Goal: Transaction & Acquisition: Purchase product/service

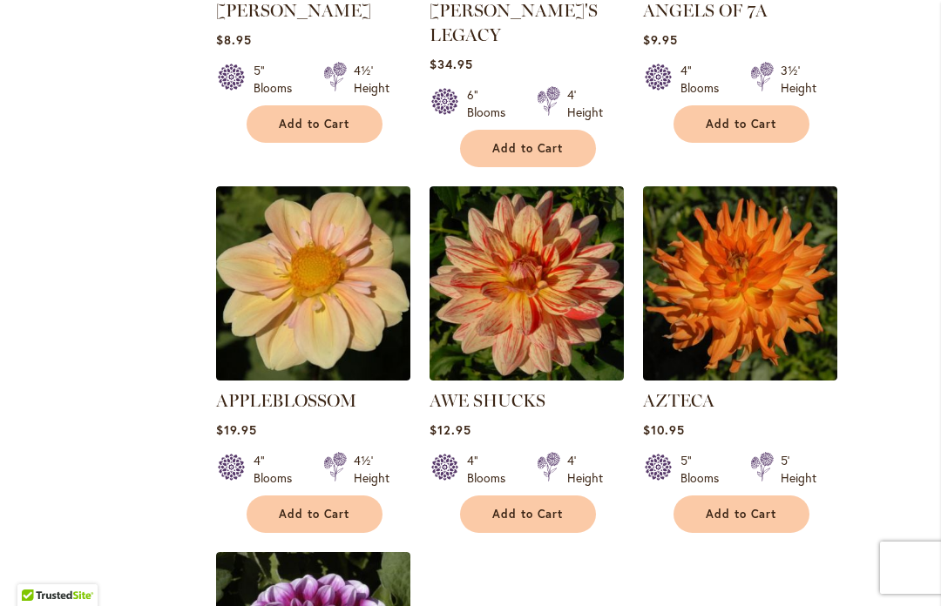
scroll to position [1694, 0]
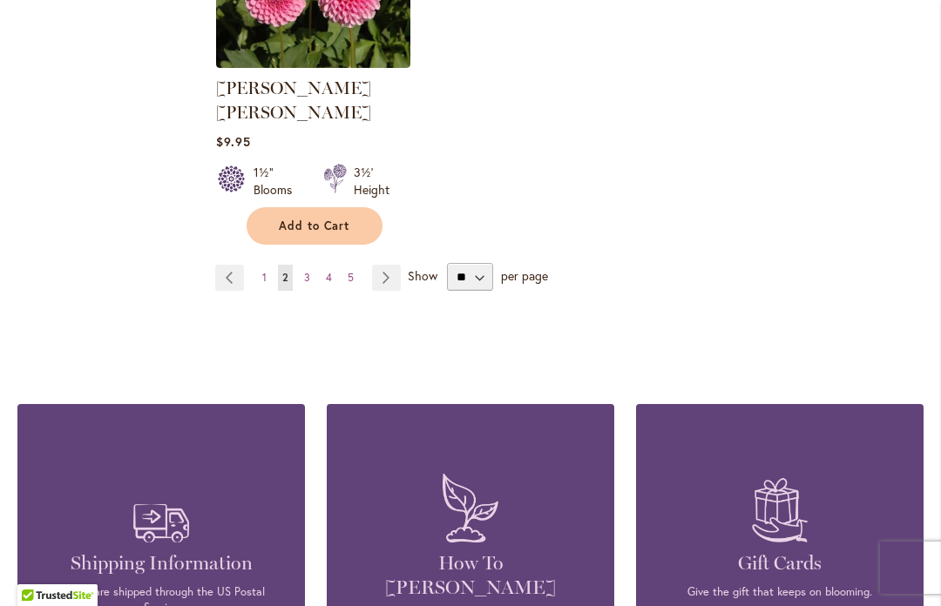
scroll to position [2427, 0]
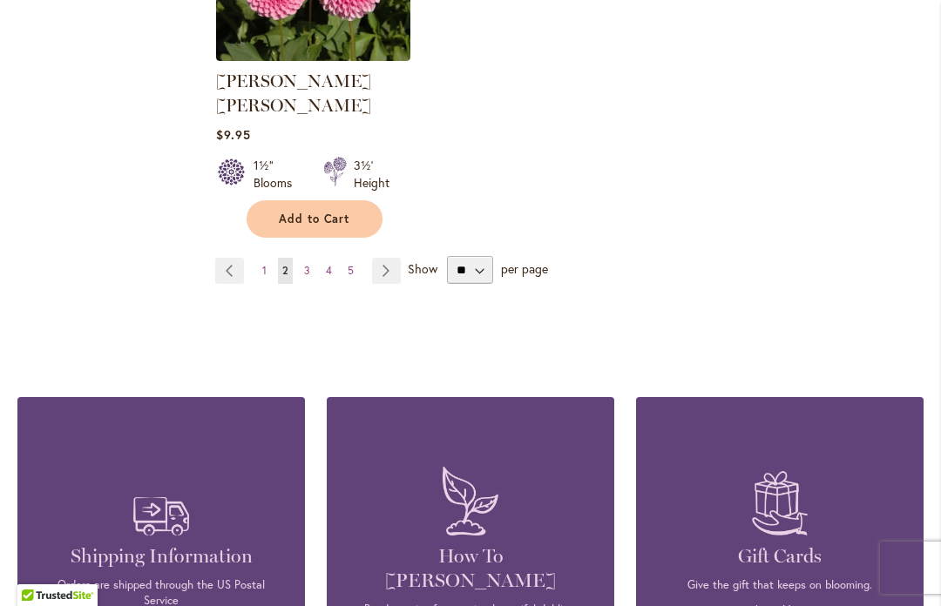
click at [383, 258] on link "Page Next" at bounding box center [386, 271] width 29 height 26
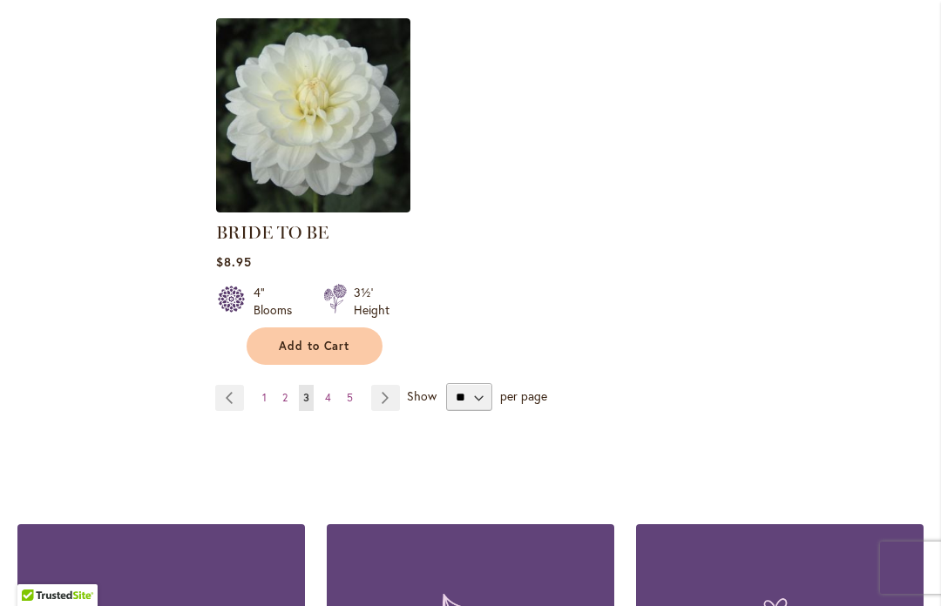
scroll to position [2277, 0]
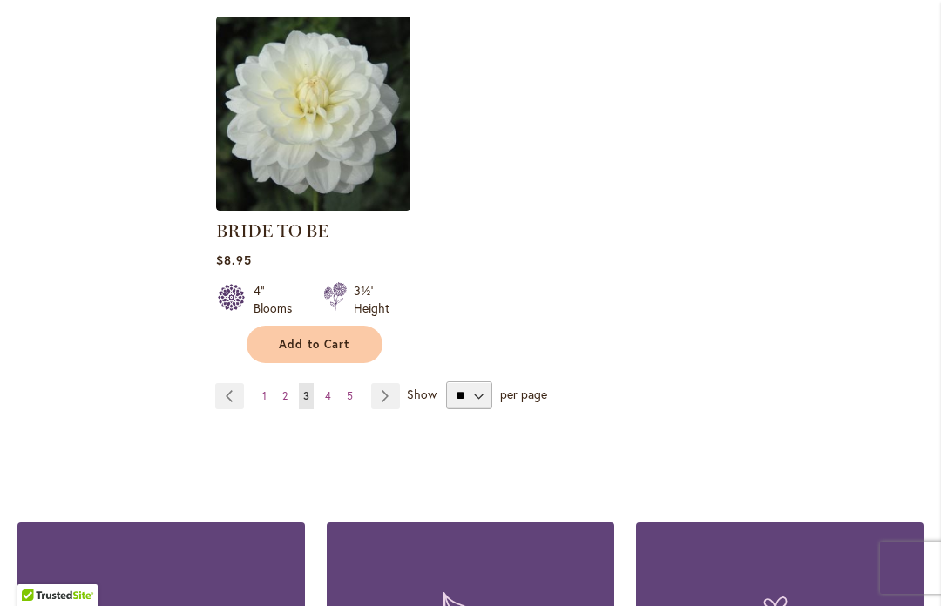
click at [378, 396] on link "Page Next" at bounding box center [385, 396] width 29 height 26
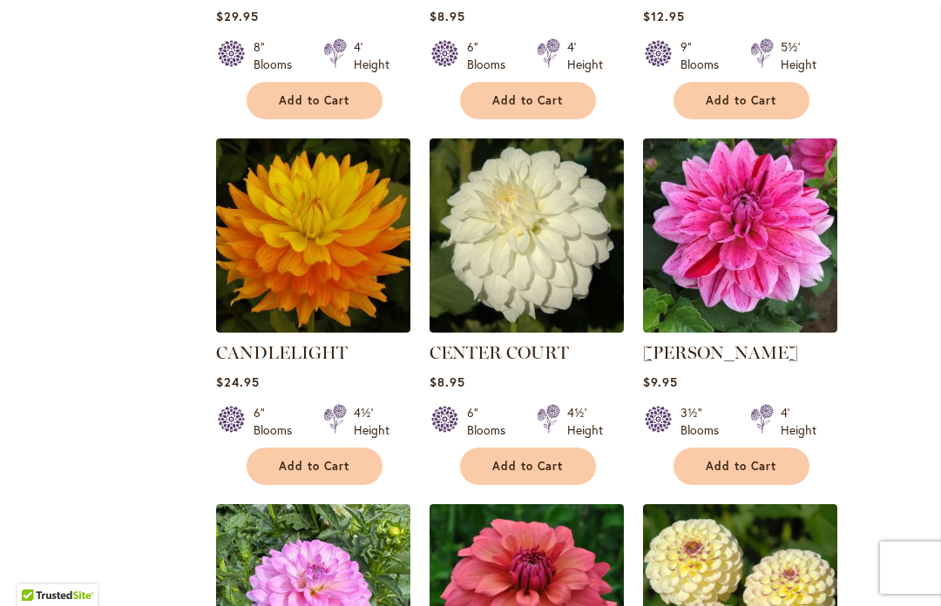
scroll to position [1445, 0]
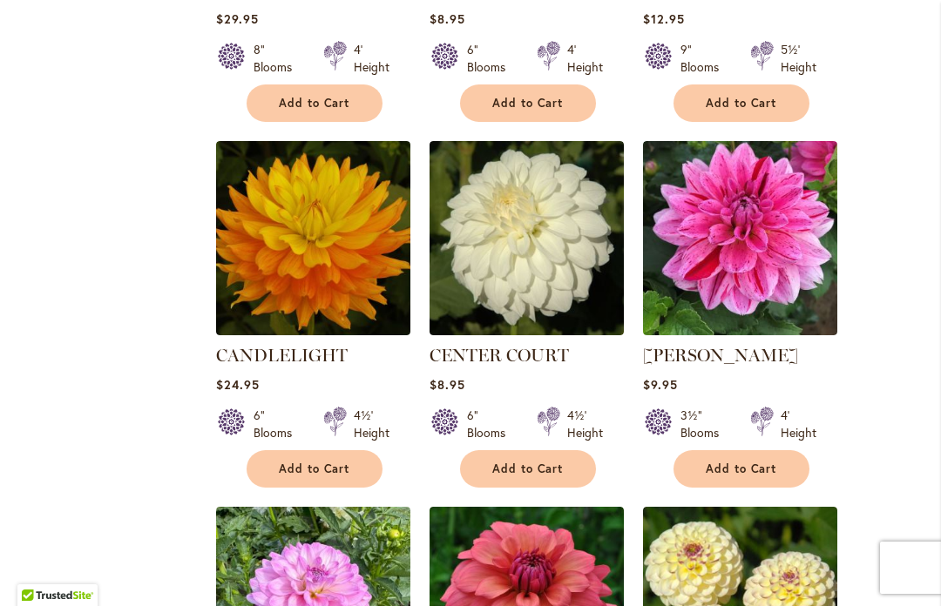
click at [754, 474] on span "Add to Cart" at bounding box center [741, 469] width 71 height 15
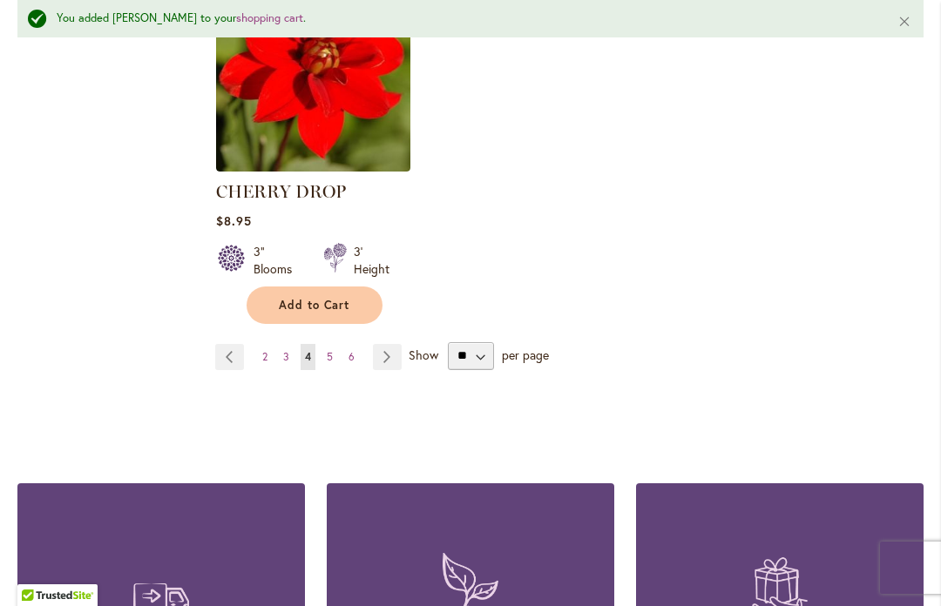
scroll to position [2388, 0]
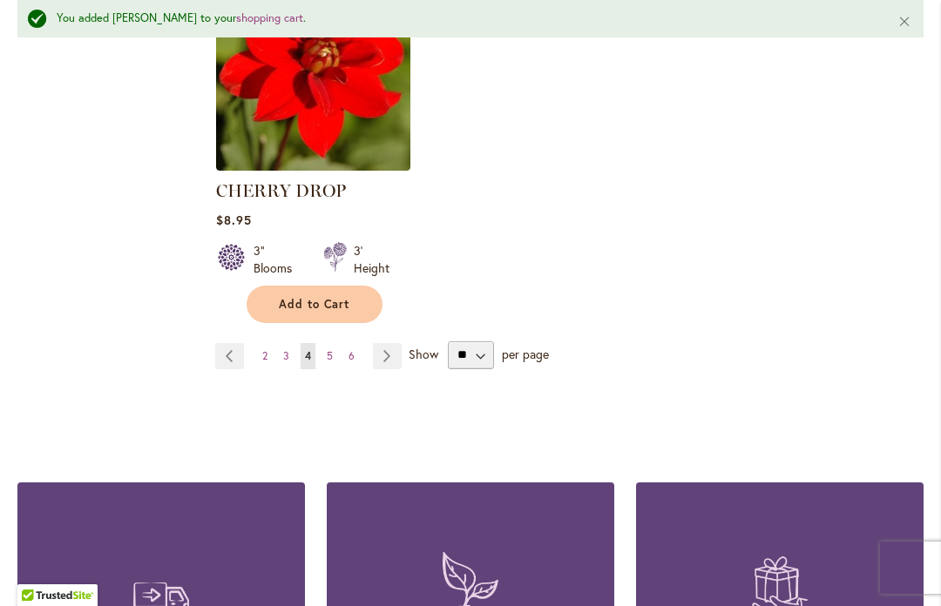
click at [383, 352] on link "Page Next" at bounding box center [387, 356] width 29 height 26
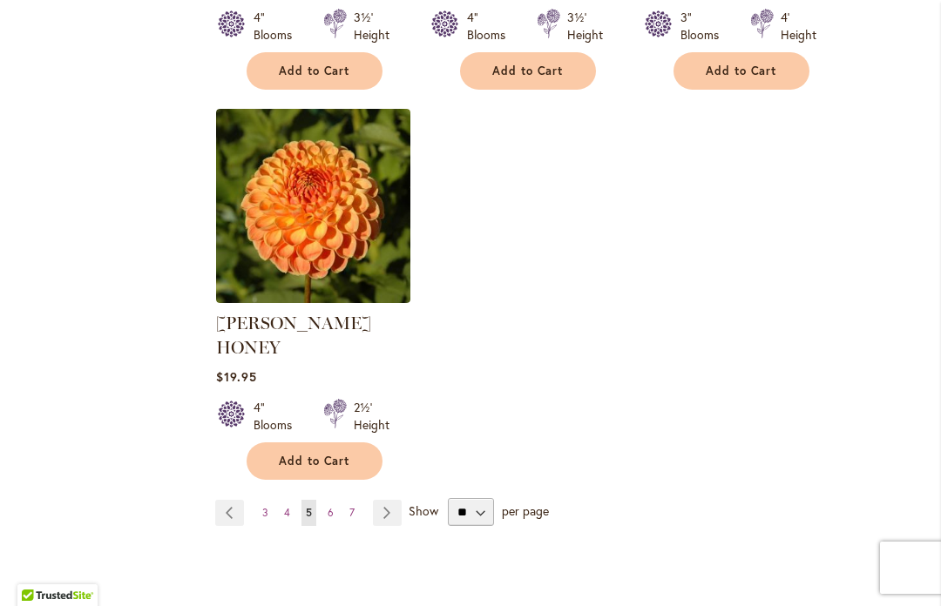
scroll to position [2262, 0]
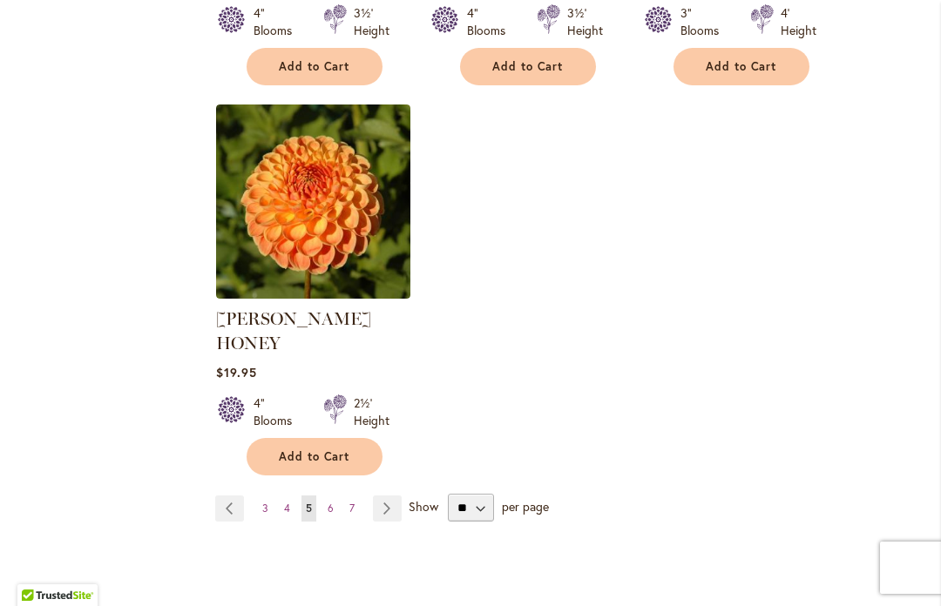
click at [382, 496] on link "Page Next" at bounding box center [387, 509] width 29 height 26
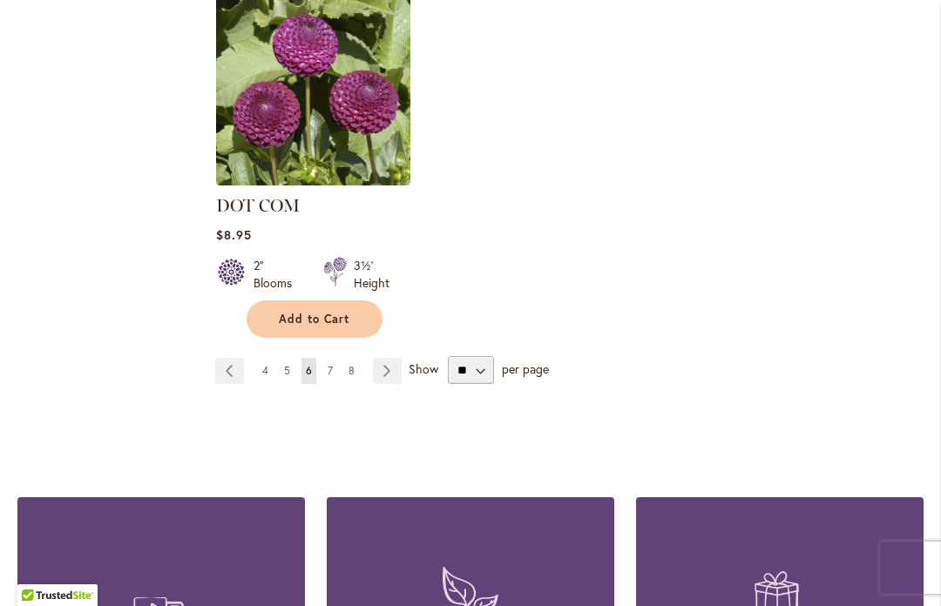
scroll to position [2377, 0]
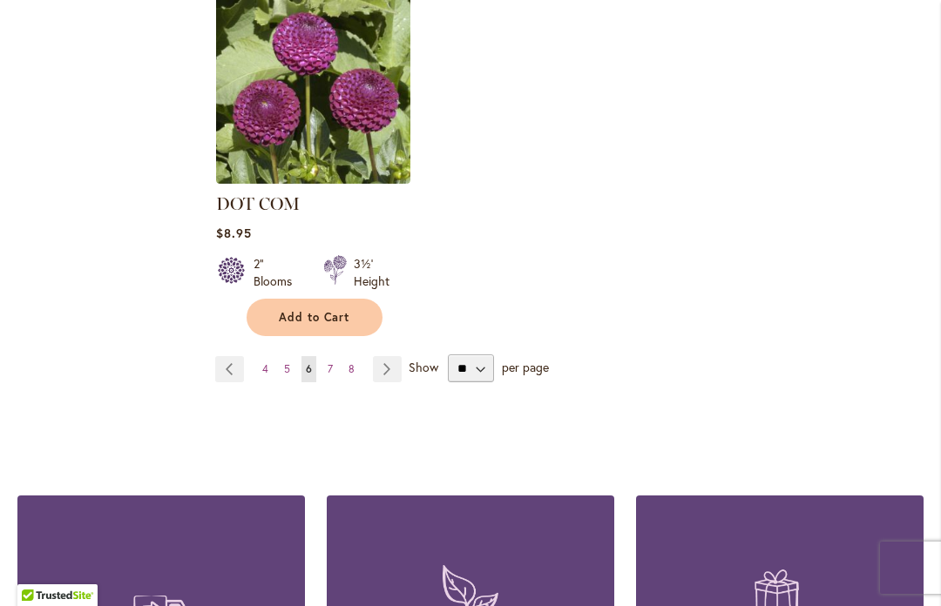
click at [382, 356] on link "Page Next" at bounding box center [387, 369] width 29 height 26
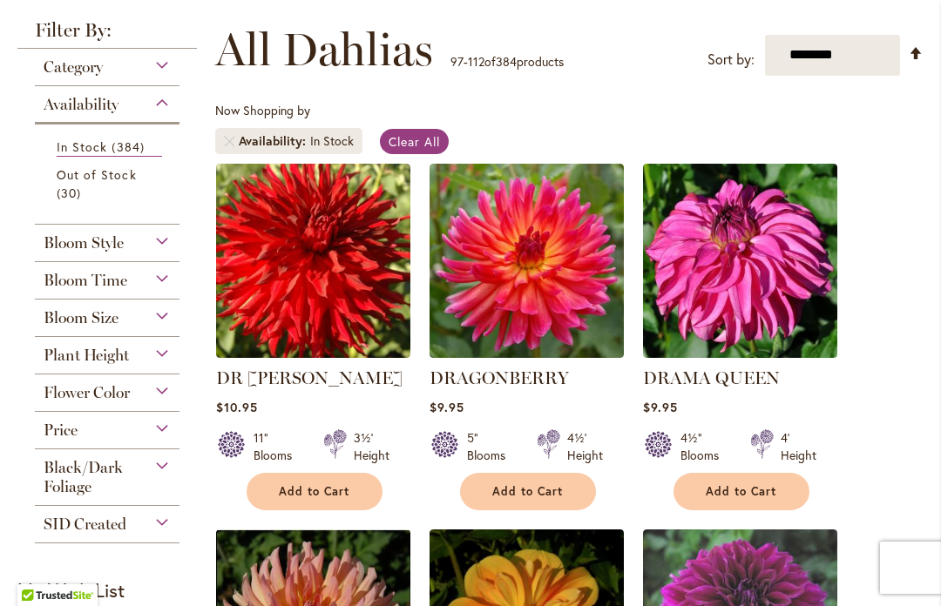
scroll to position [306, 0]
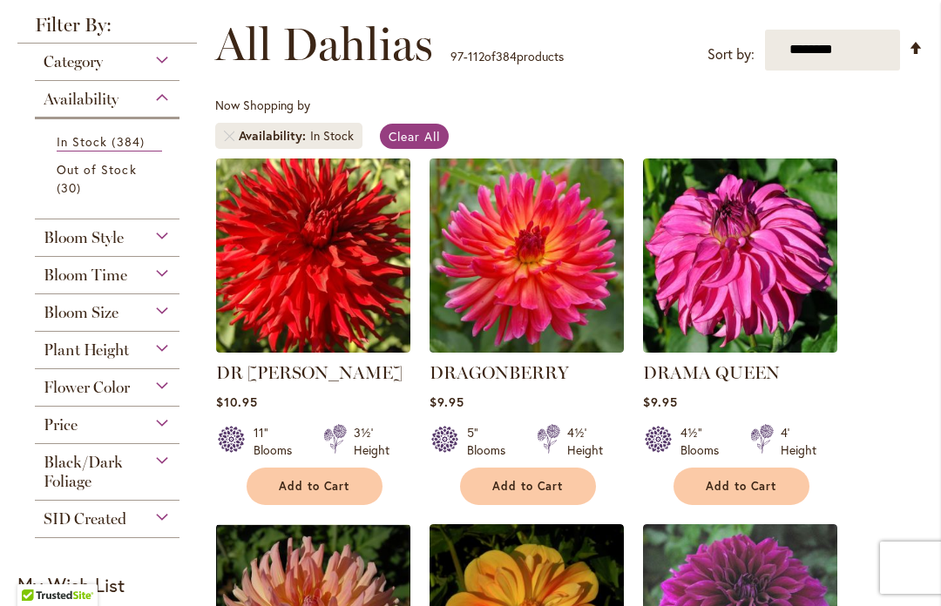
click at [510, 492] on span "Add to Cart" at bounding box center [527, 486] width 71 height 15
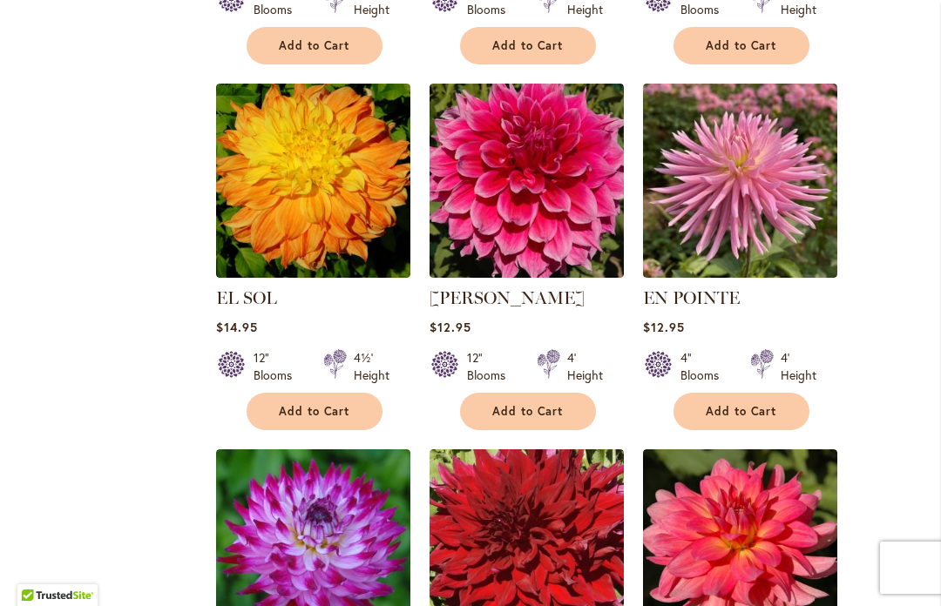
scroll to position [1114, 0]
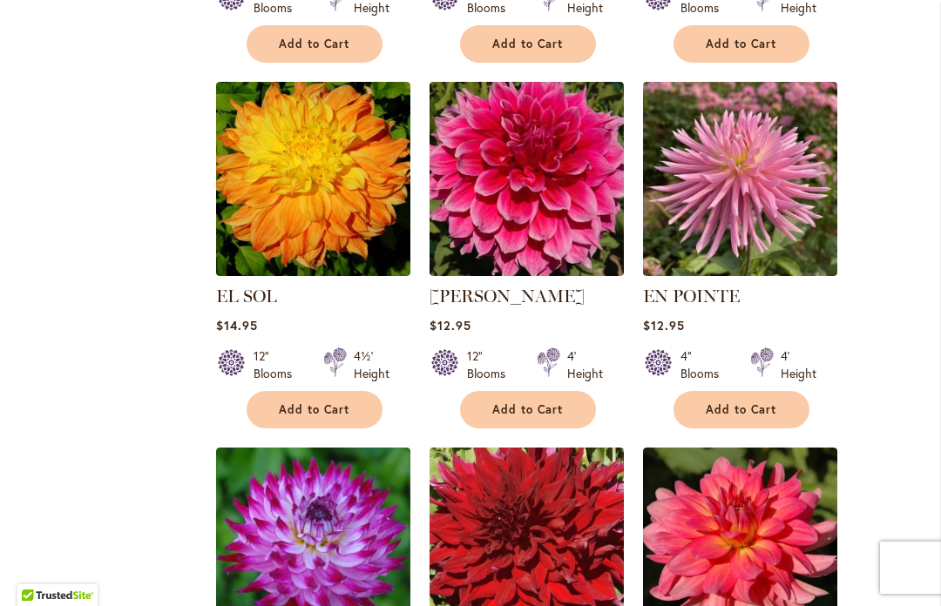
click at [323, 420] on button "Add to Cart" at bounding box center [315, 409] width 136 height 37
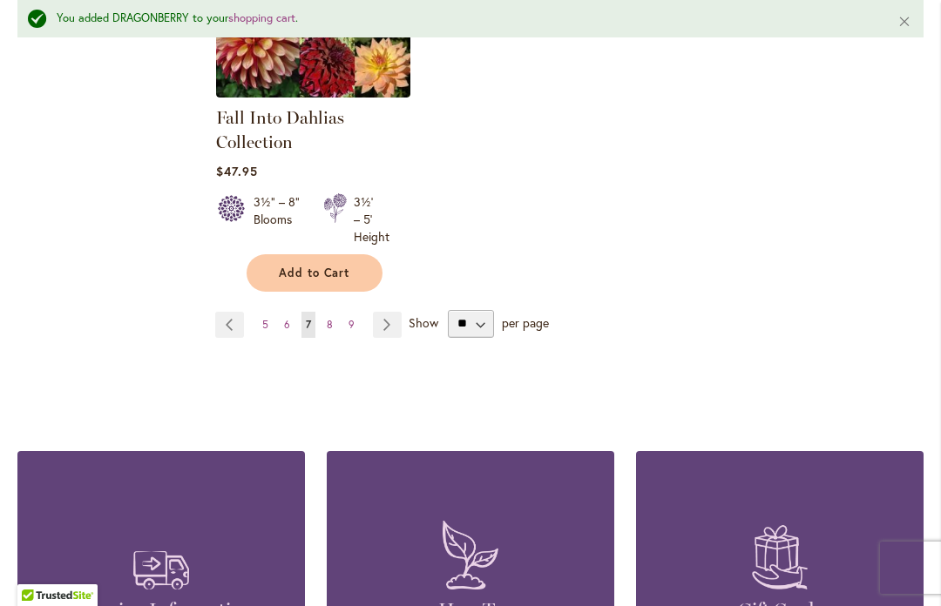
scroll to position [2456, 0]
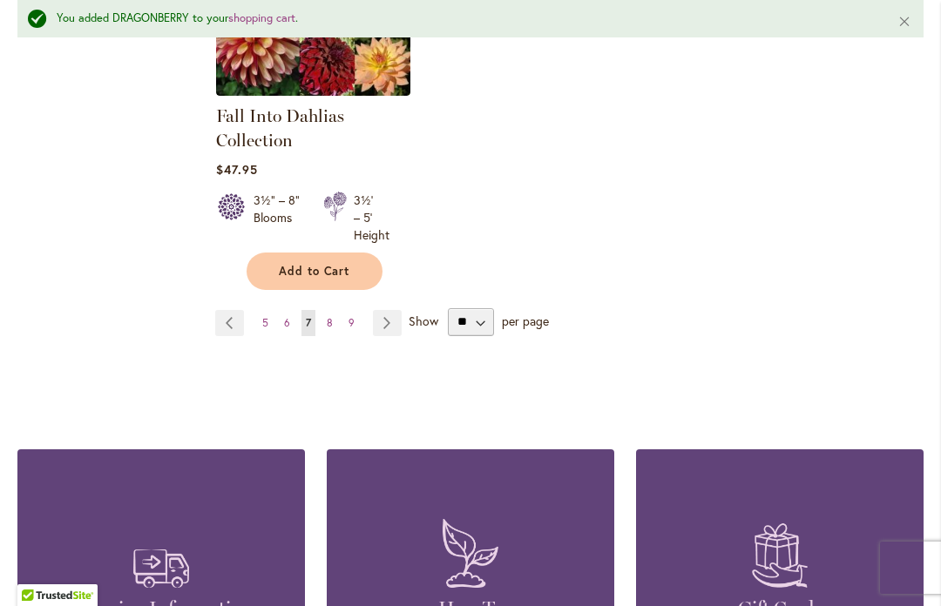
click at [386, 330] on link "Page Next" at bounding box center [387, 323] width 29 height 26
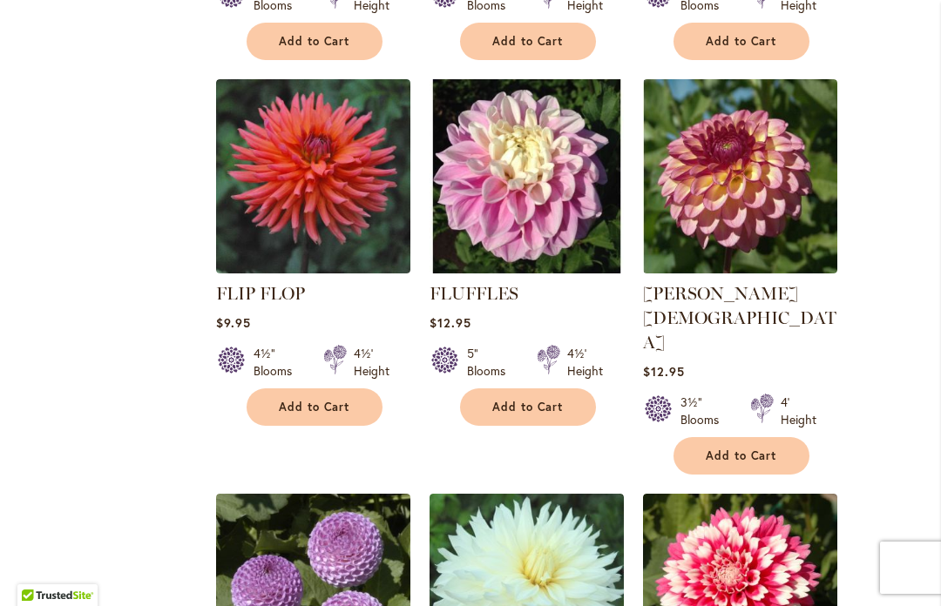
scroll to position [1512, 0]
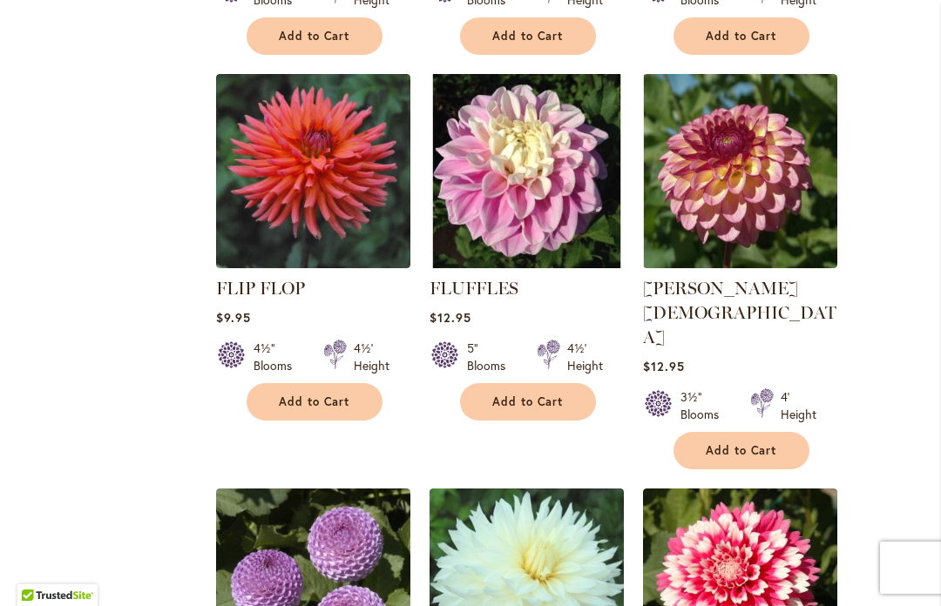
click at [314, 403] on span "Add to Cart" at bounding box center [314, 402] width 71 height 15
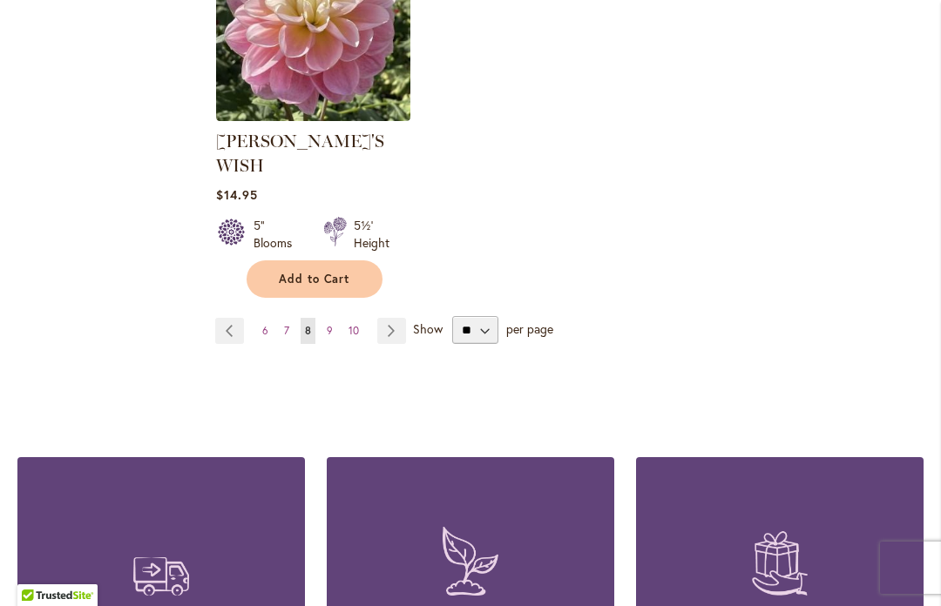
scroll to position [2455, 0]
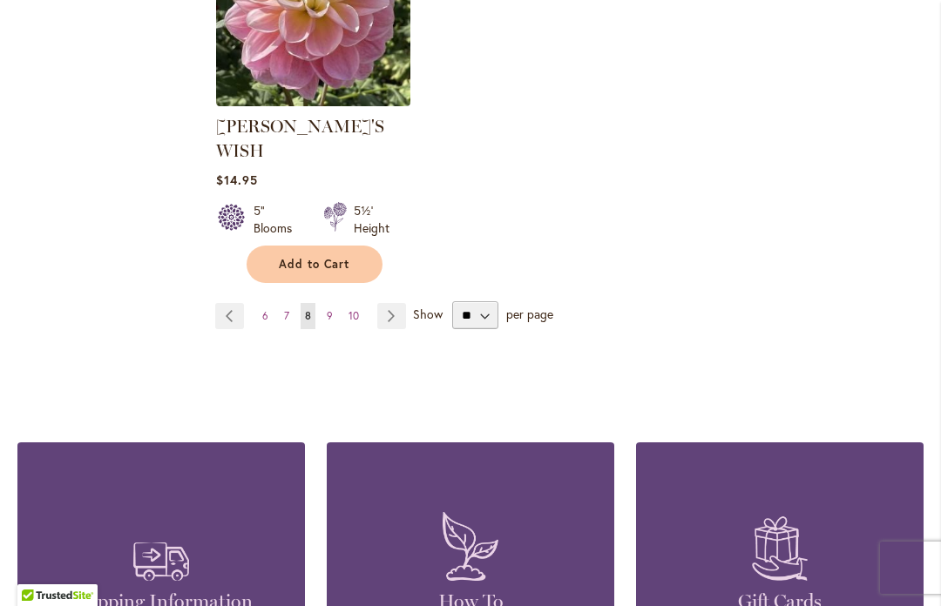
click at [389, 303] on link "Page Next" at bounding box center [391, 316] width 29 height 26
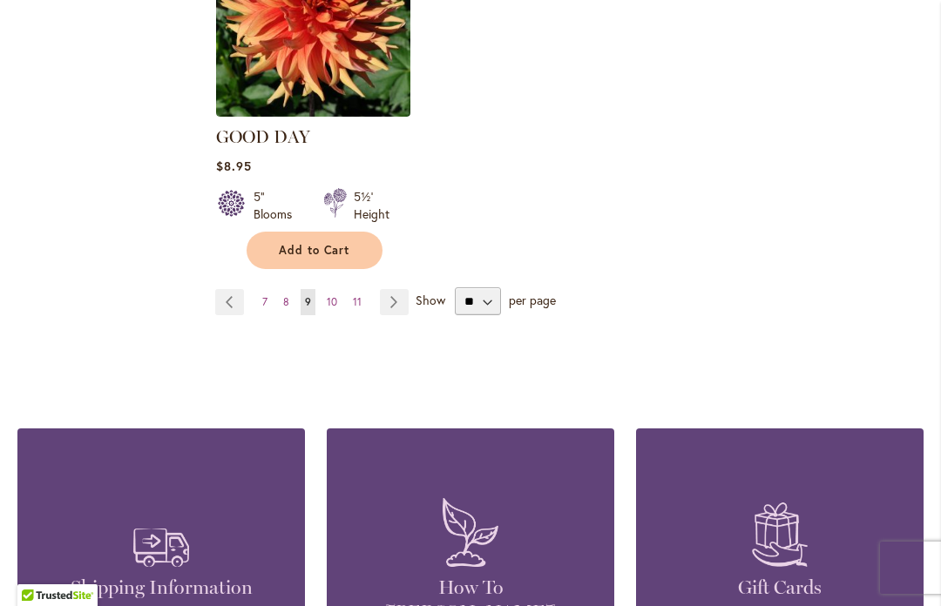
scroll to position [2449, 0]
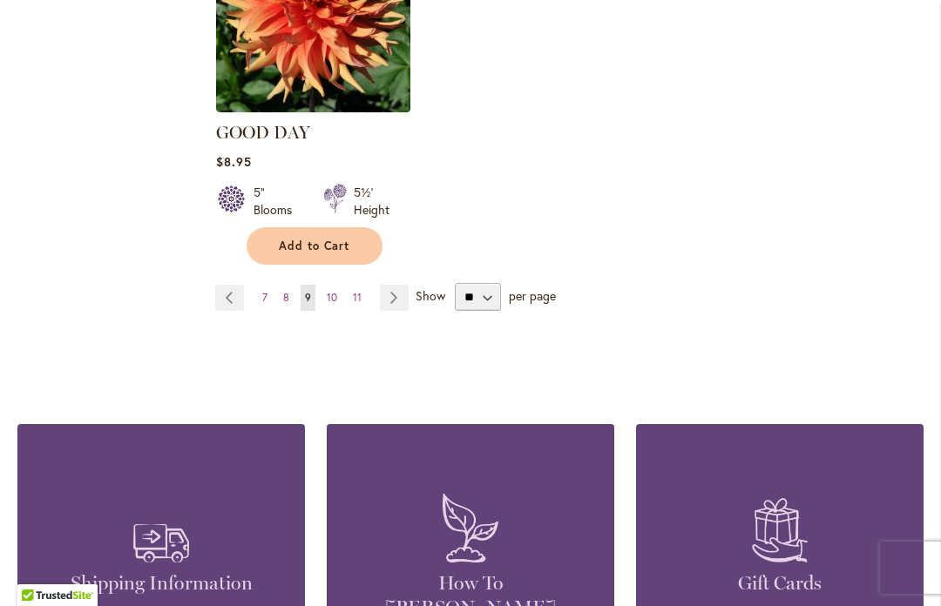
click at [395, 285] on link "Page Next" at bounding box center [394, 298] width 29 height 26
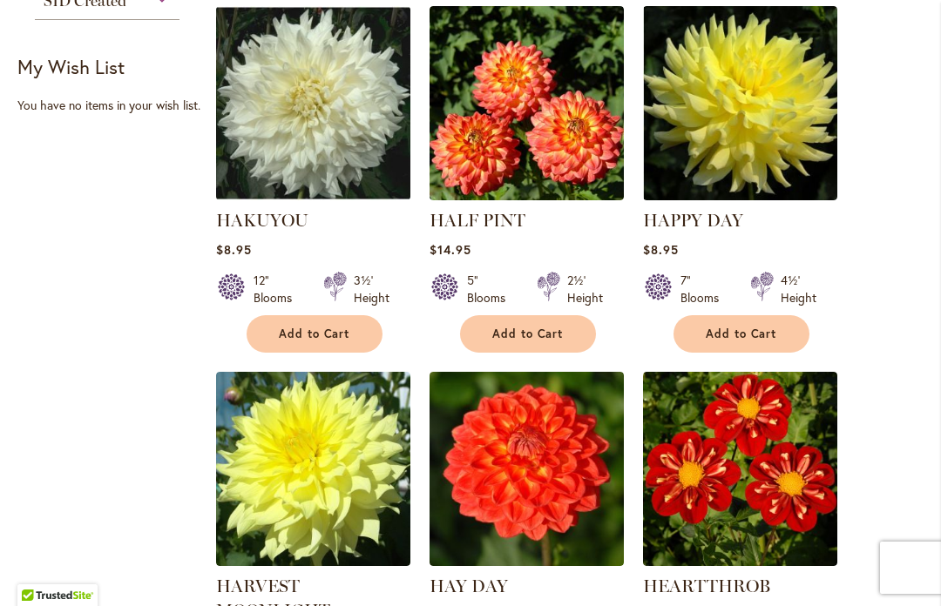
scroll to position [823, 0]
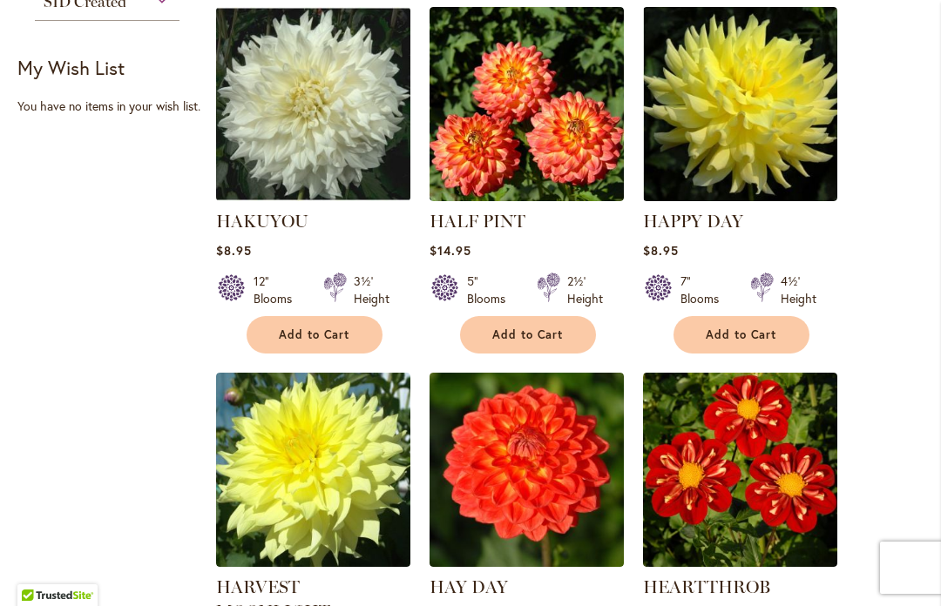
click at [720, 333] on span "Add to Cart" at bounding box center [741, 335] width 71 height 15
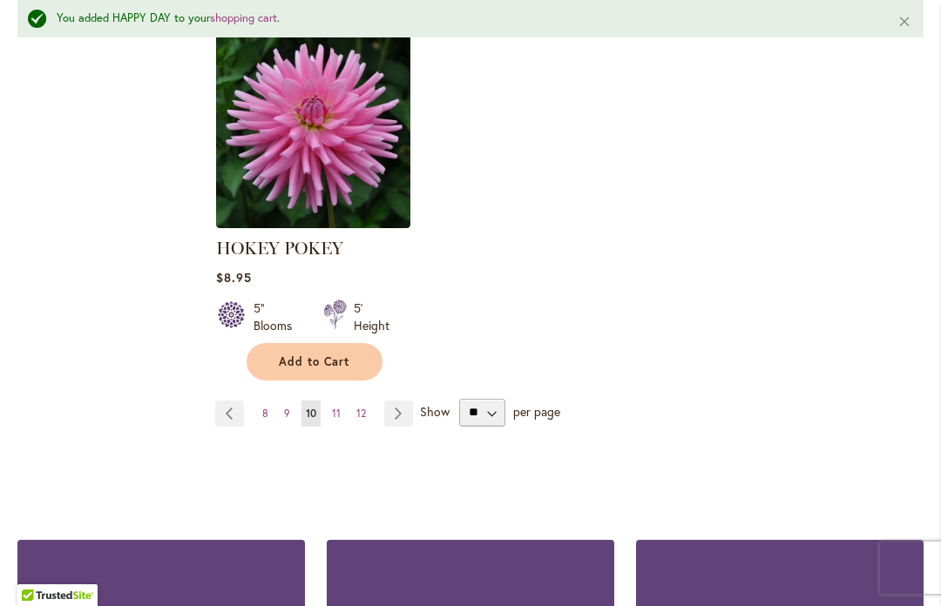
scroll to position [2381, 0]
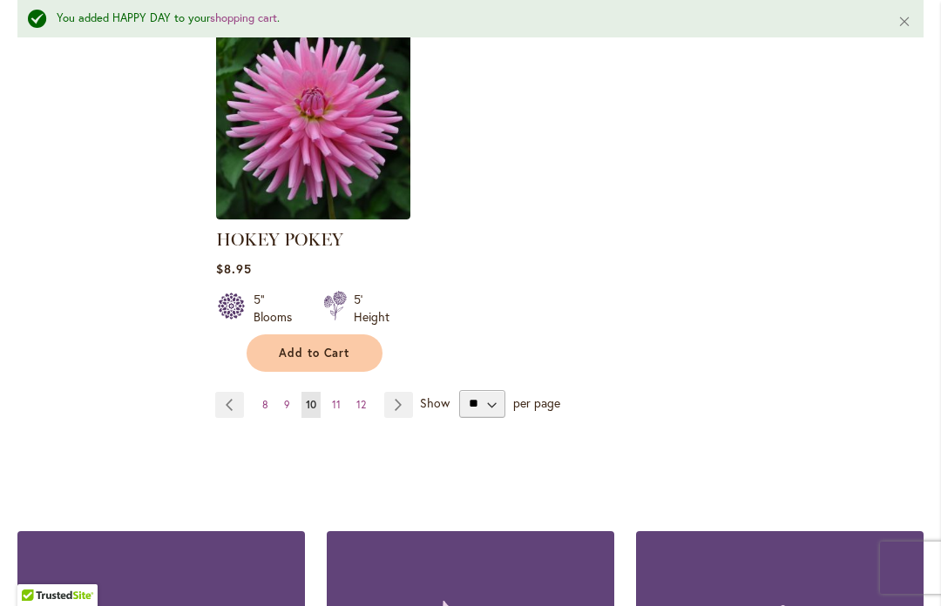
click at [400, 411] on link "Page Next" at bounding box center [398, 405] width 29 height 26
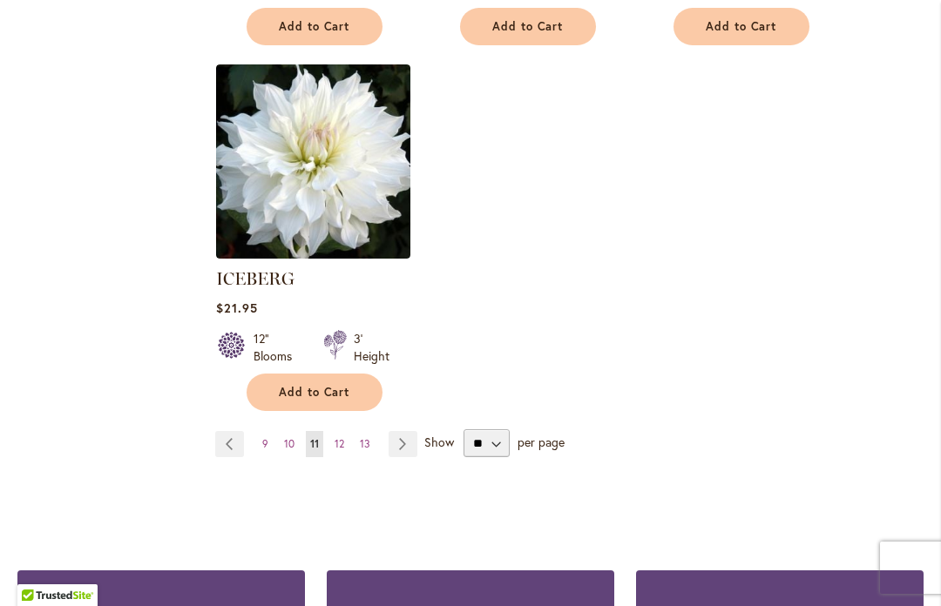
scroll to position [2285, 0]
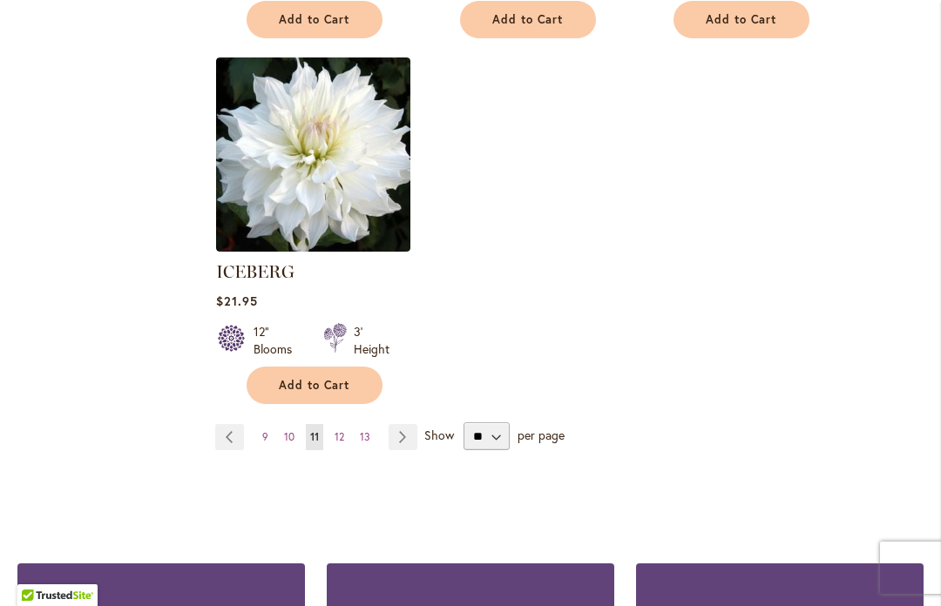
click at [401, 424] on link "Page Next" at bounding box center [403, 437] width 29 height 26
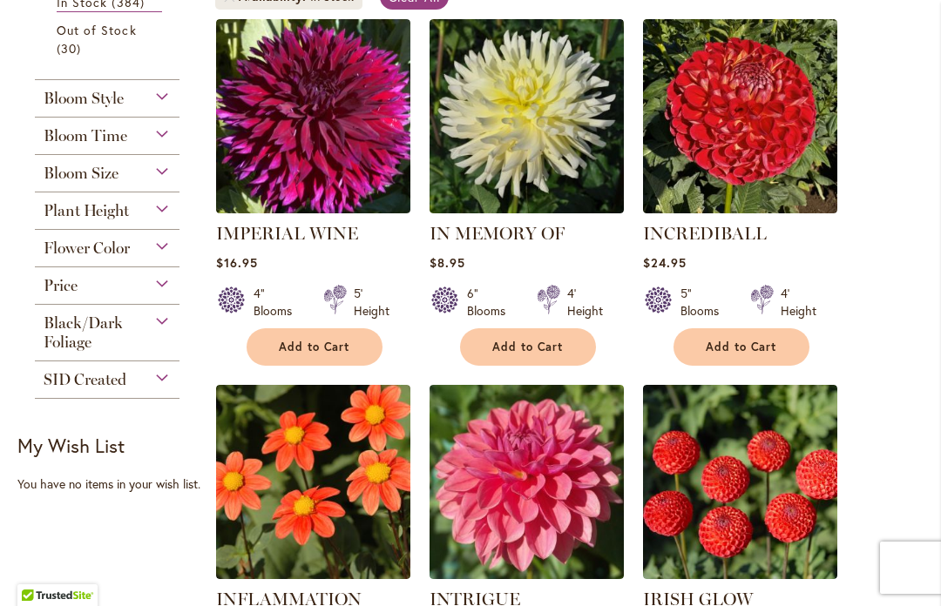
scroll to position [448, 0]
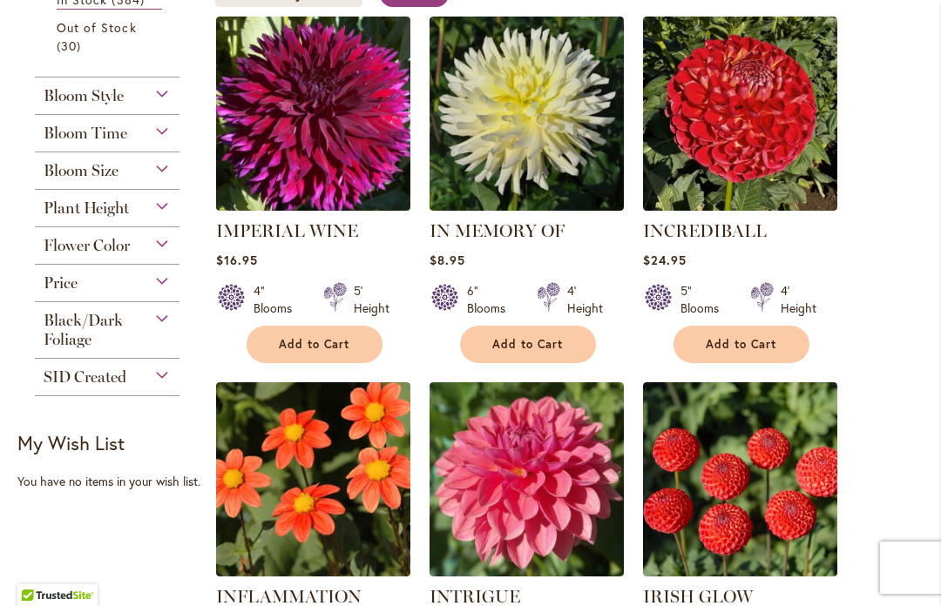
click at [301, 341] on span "Add to Cart" at bounding box center [314, 344] width 71 height 15
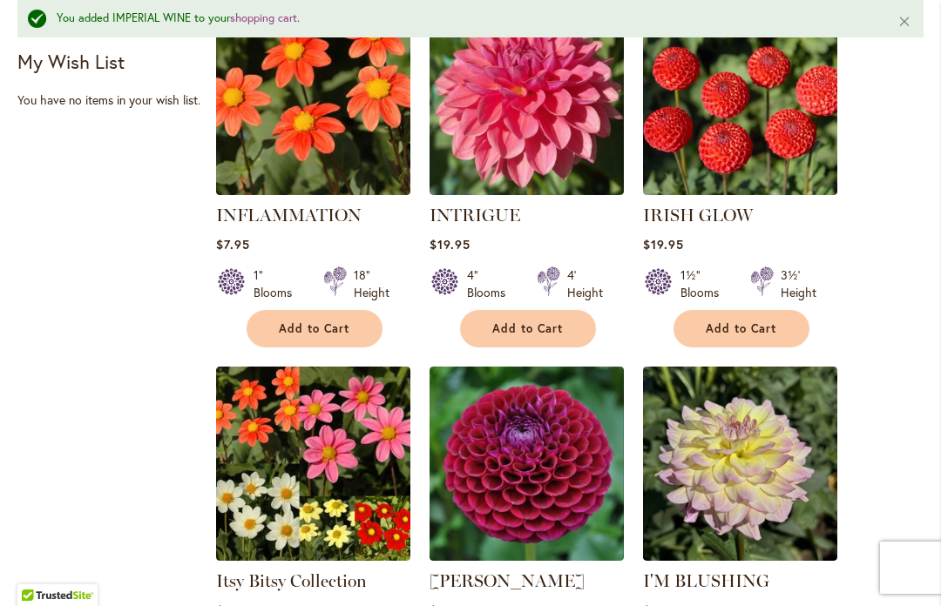
scroll to position [884, 0]
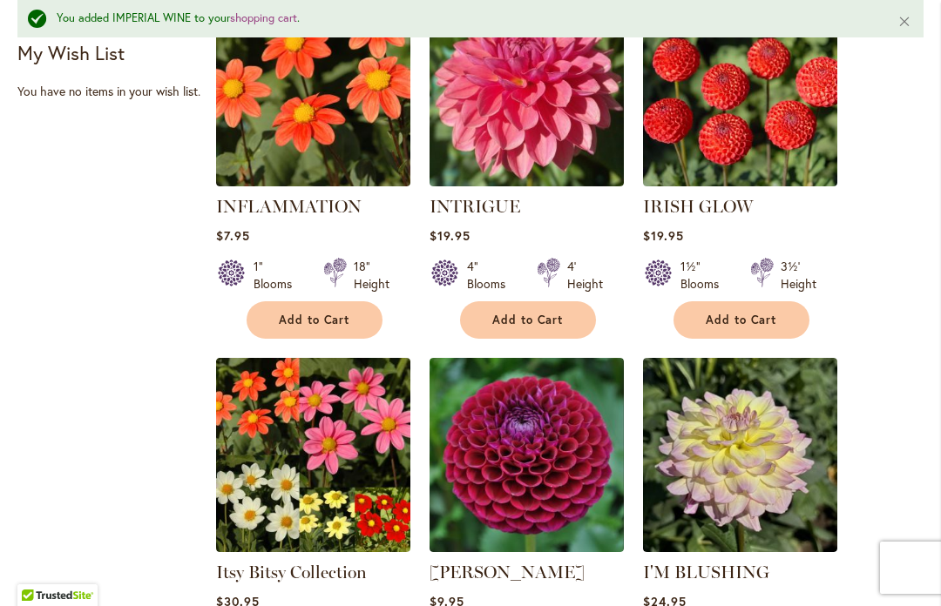
click at [306, 318] on span "Add to Cart" at bounding box center [314, 320] width 71 height 15
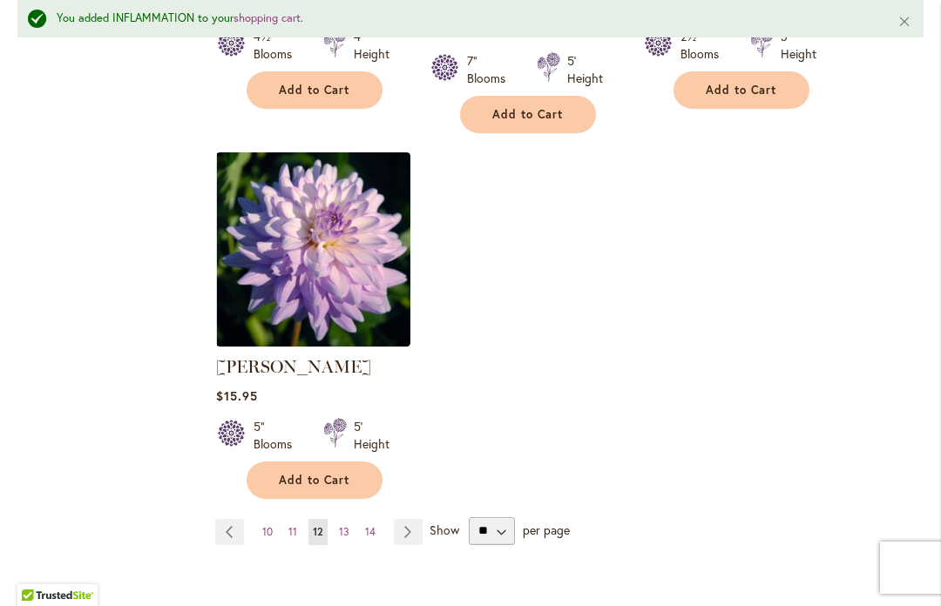
scroll to position [2254, 0]
click at [305, 472] on span "Add to Cart" at bounding box center [314, 479] width 71 height 15
click at [409, 518] on link "Page Next" at bounding box center [408, 531] width 29 height 26
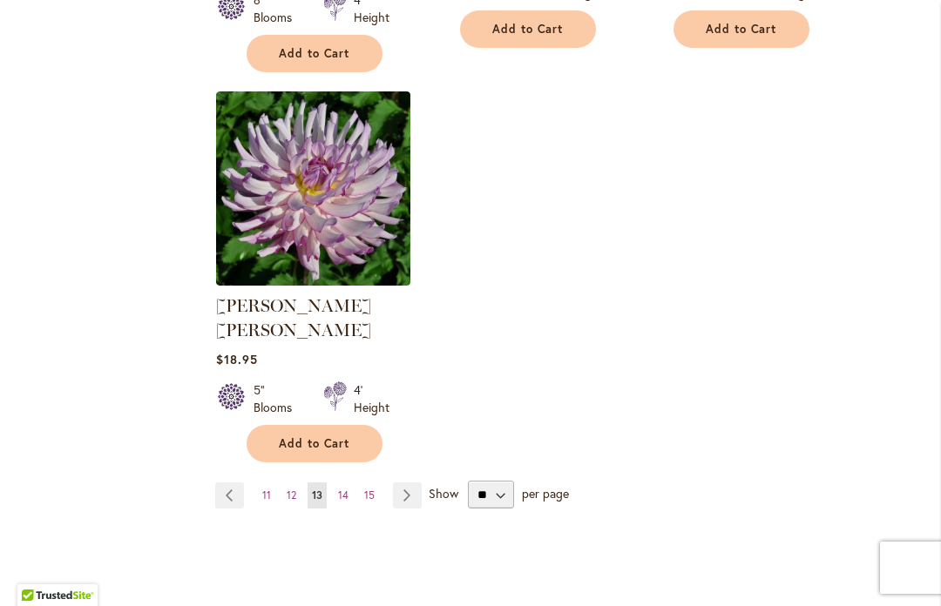
scroll to position [2234, 0]
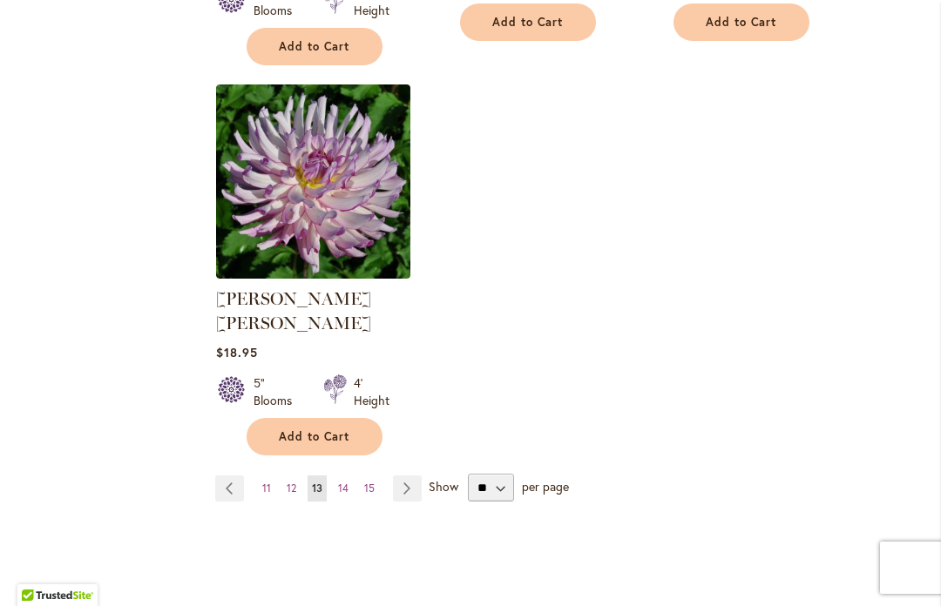
click at [407, 476] on link "Page Next" at bounding box center [407, 489] width 29 height 26
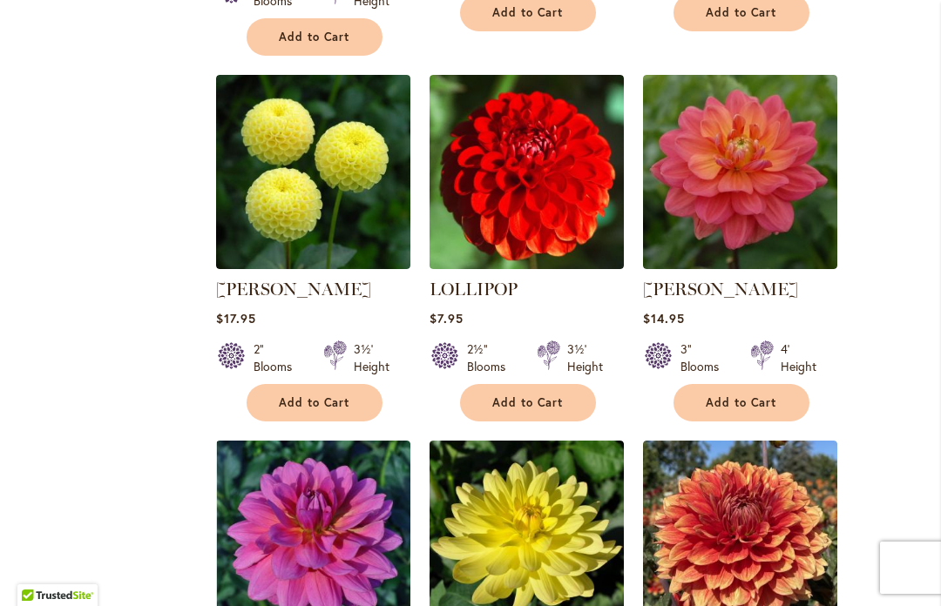
scroll to position [1517, 0]
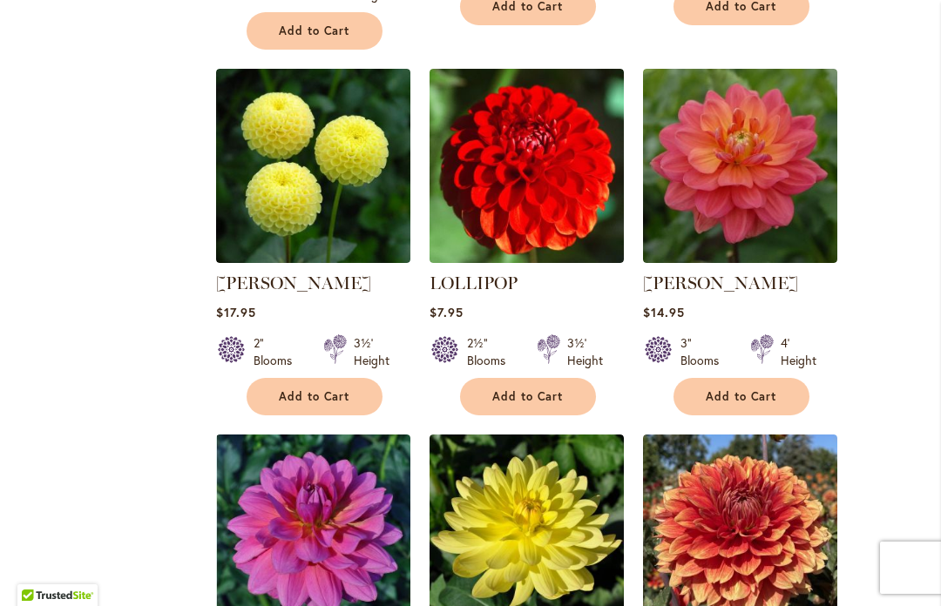
click at [301, 389] on span "Add to Cart" at bounding box center [314, 396] width 71 height 15
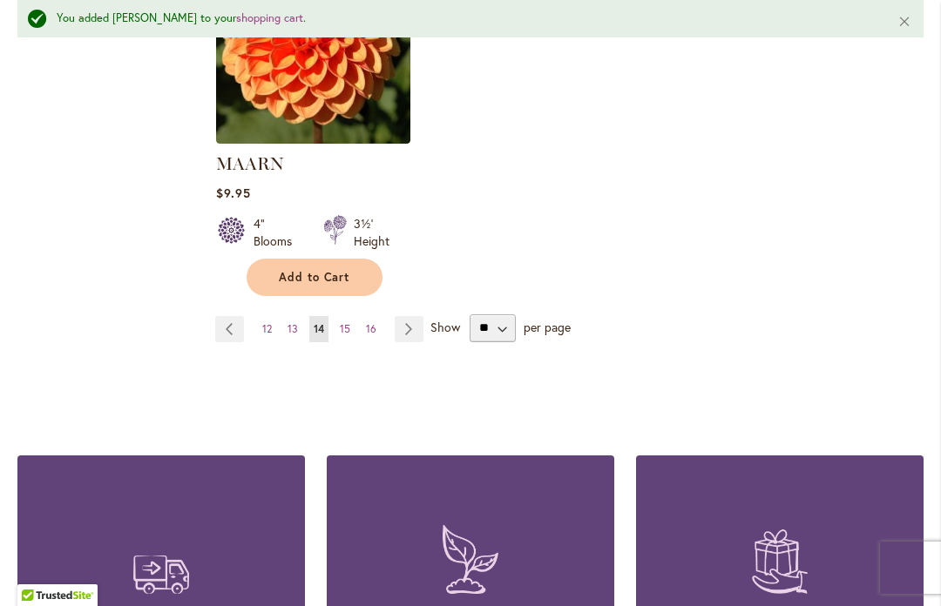
scroll to position [2440, 0]
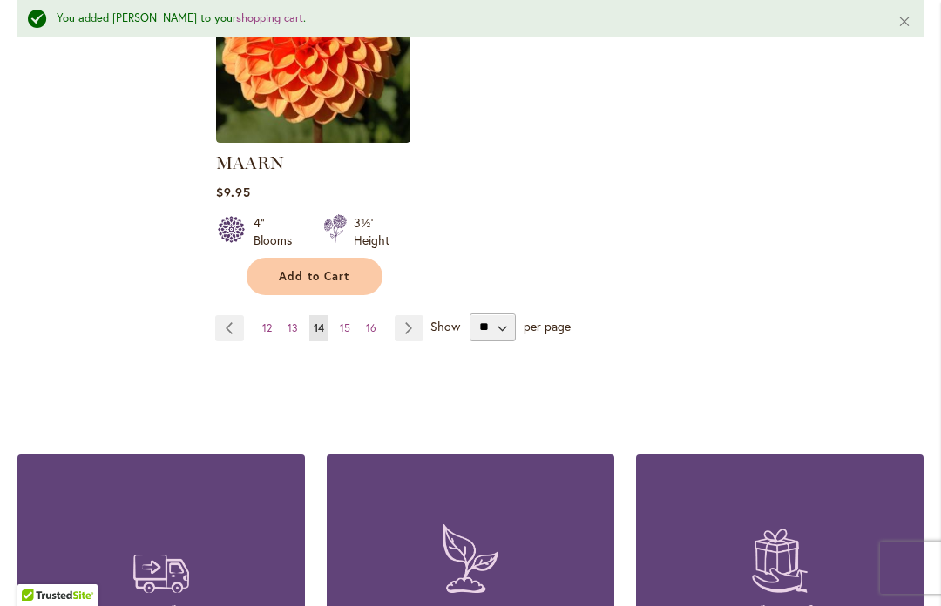
click at [404, 315] on link "Page Next" at bounding box center [409, 328] width 29 height 26
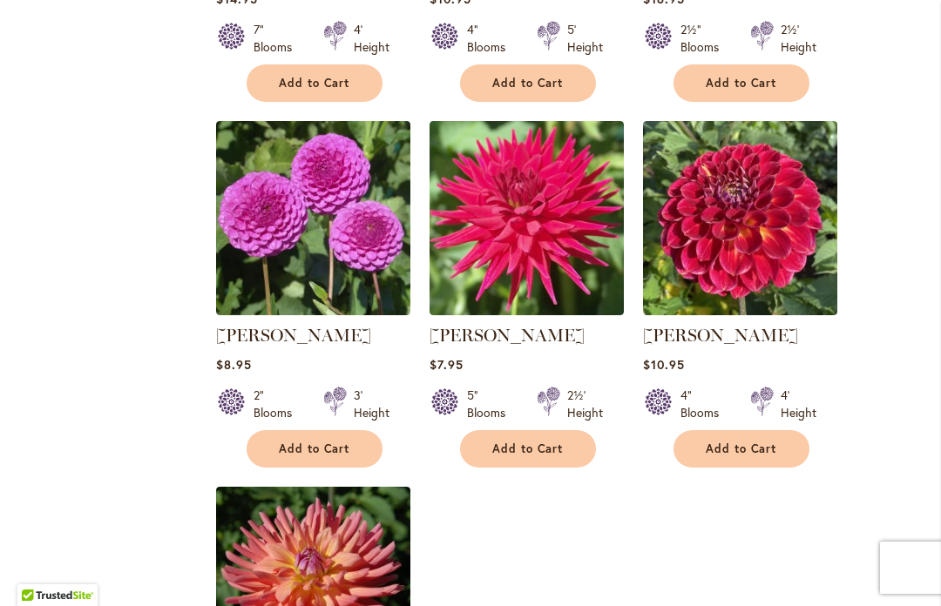
scroll to position [1849, 0]
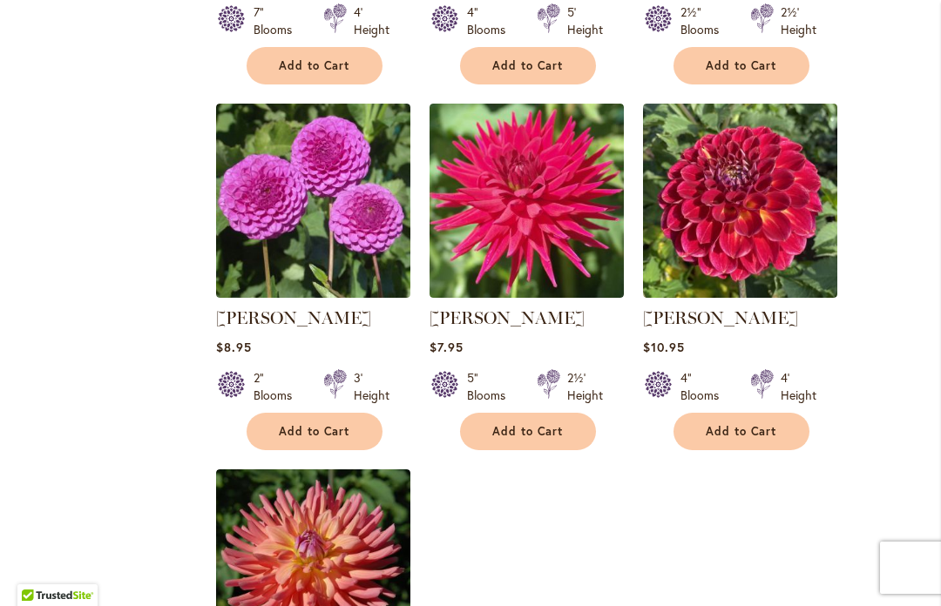
click at [496, 426] on span "Add to Cart" at bounding box center [527, 431] width 71 height 15
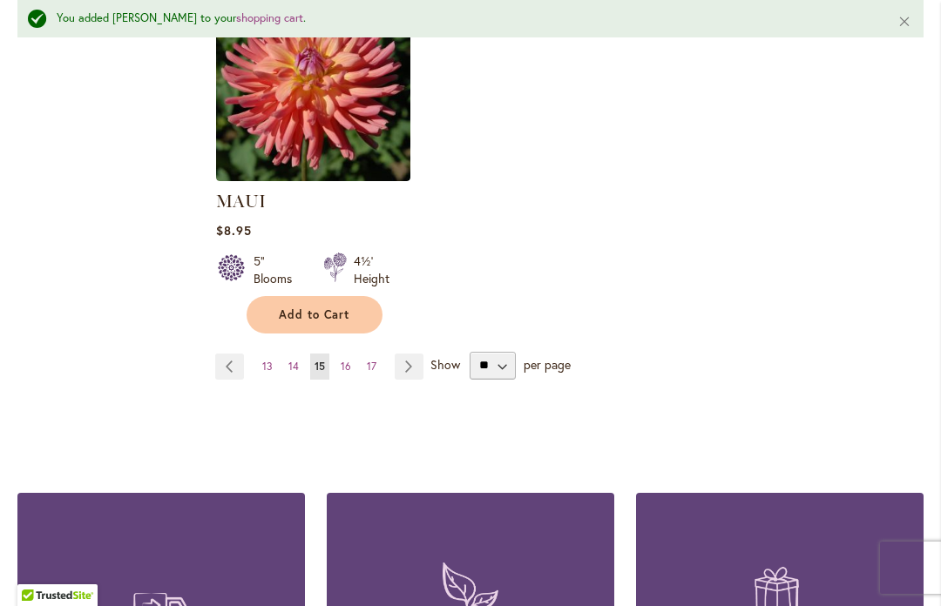
scroll to position [2380, 0]
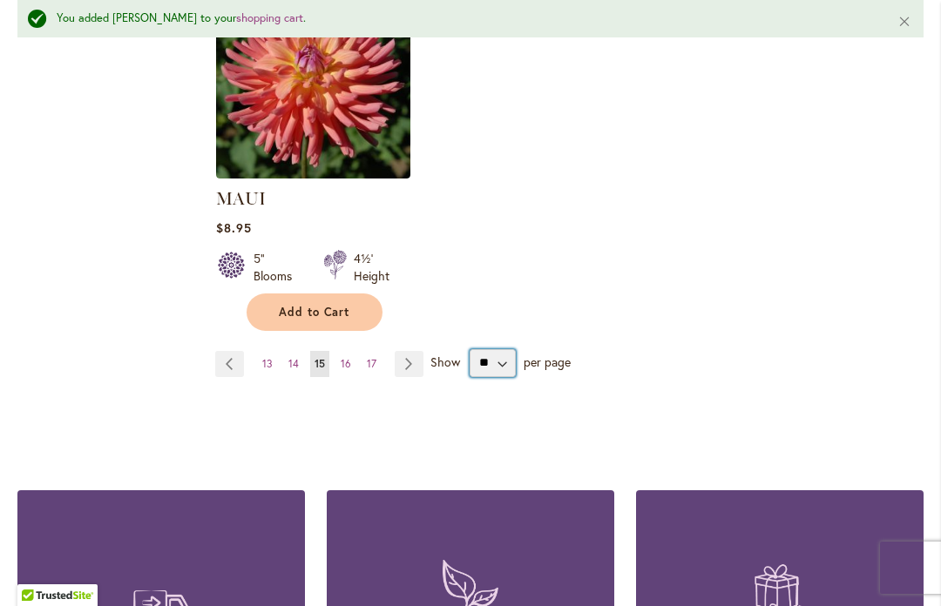
click at [482, 368] on select "** ** ** **" at bounding box center [493, 363] width 46 height 28
click at [397, 366] on link "Page Next" at bounding box center [409, 364] width 29 height 26
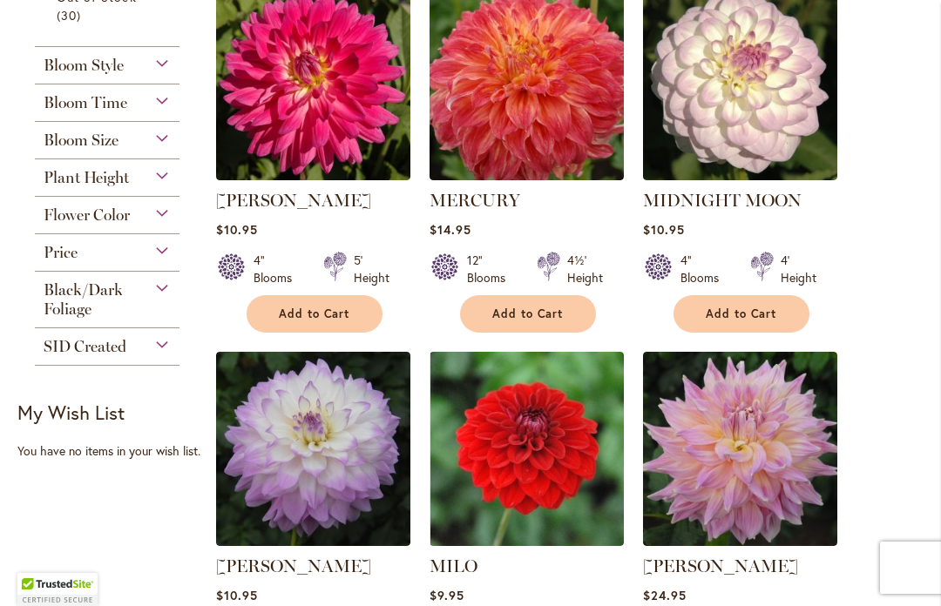
scroll to position [481, 0]
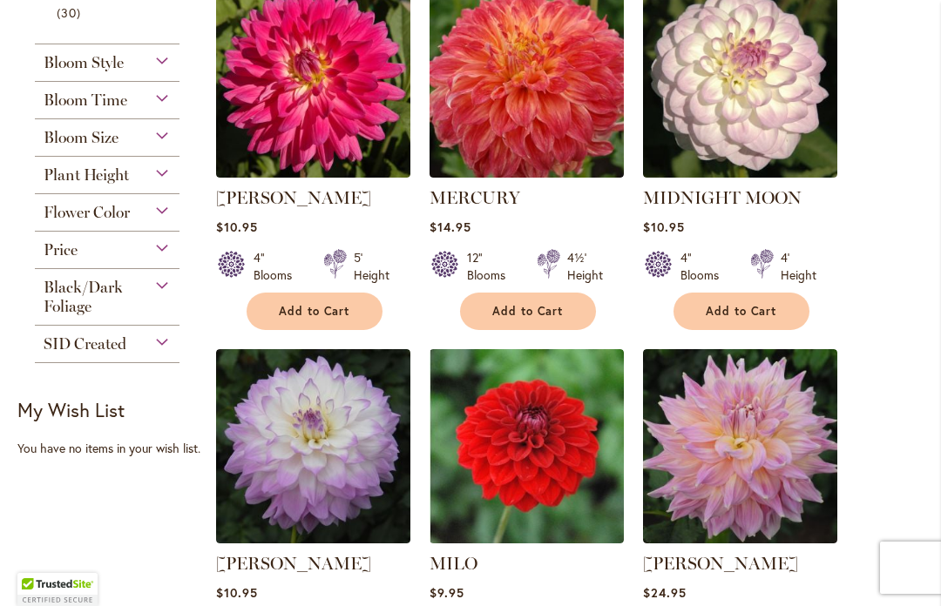
click at [523, 311] on span "Add to Cart" at bounding box center [527, 311] width 71 height 15
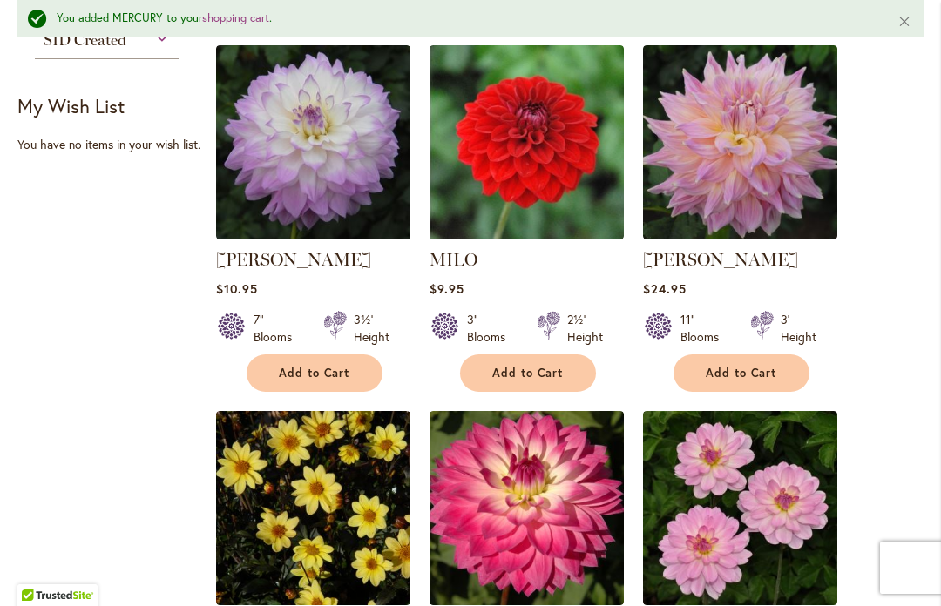
scroll to position [832, 0]
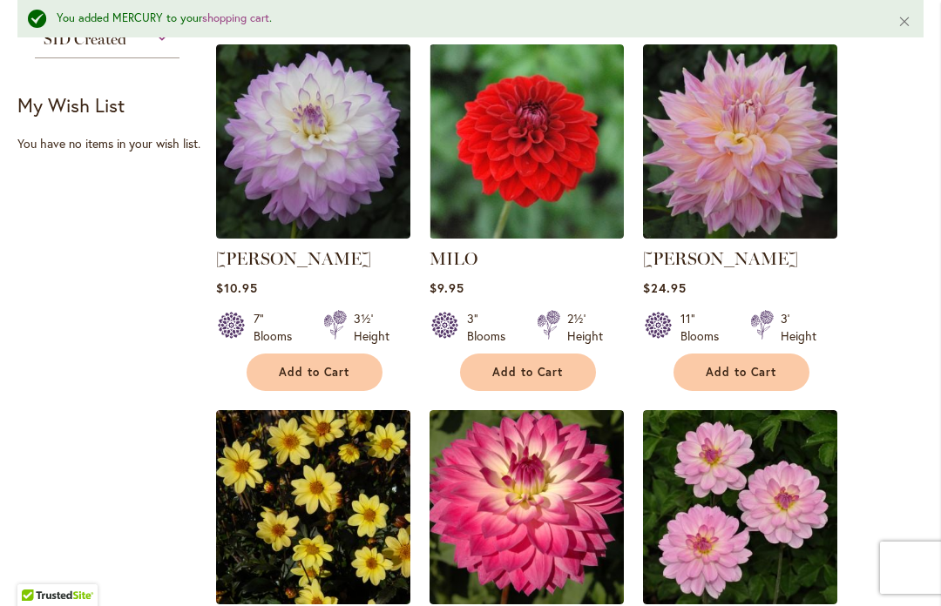
click at [305, 366] on span "Add to Cart" at bounding box center [314, 372] width 71 height 15
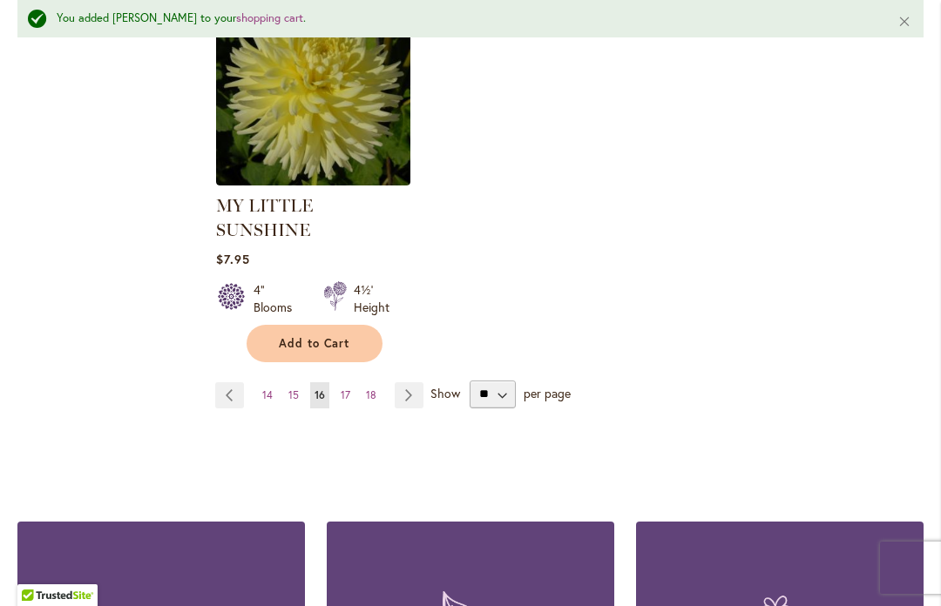
scroll to position [2401, 0]
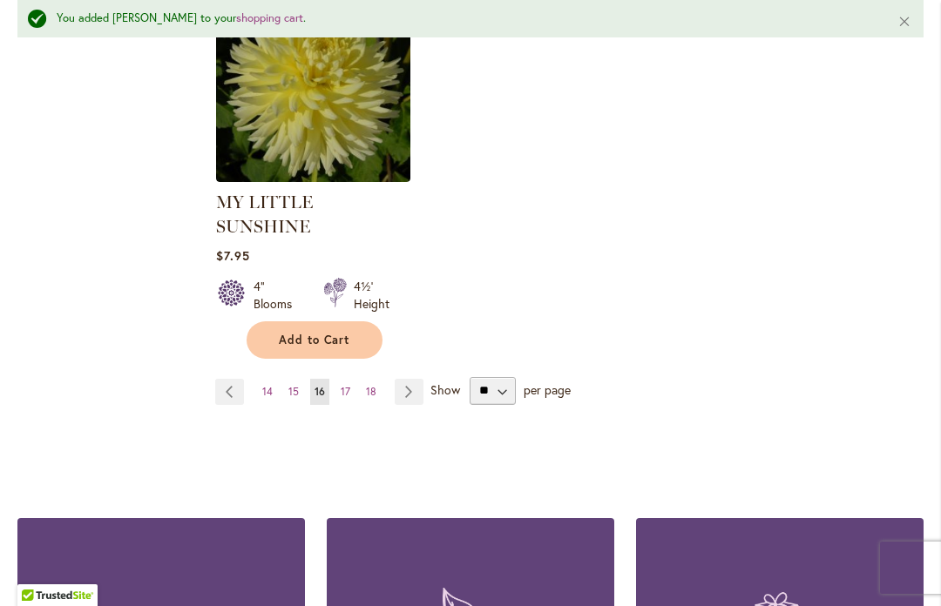
click at [409, 379] on link "Page Next" at bounding box center [409, 392] width 29 height 26
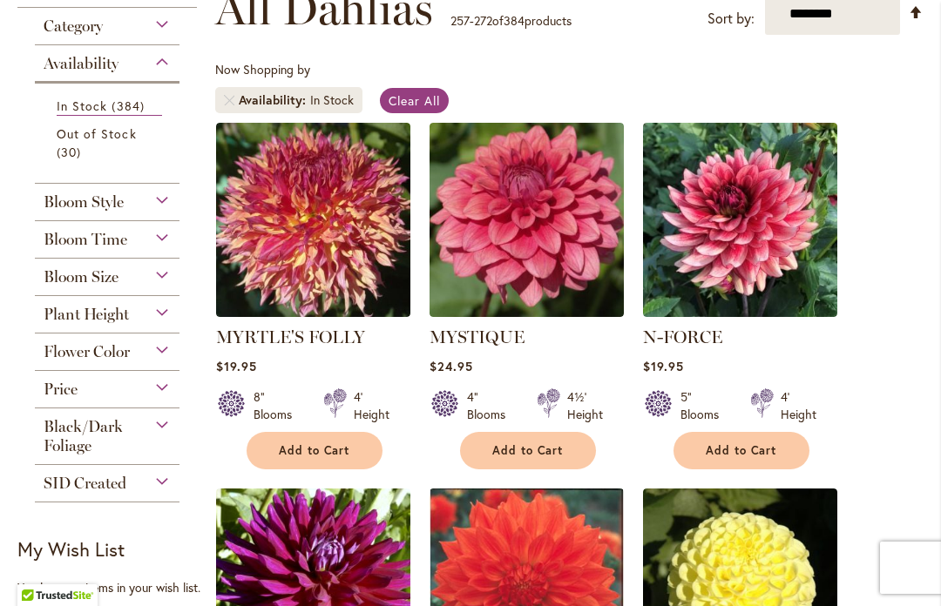
scroll to position [345, 0]
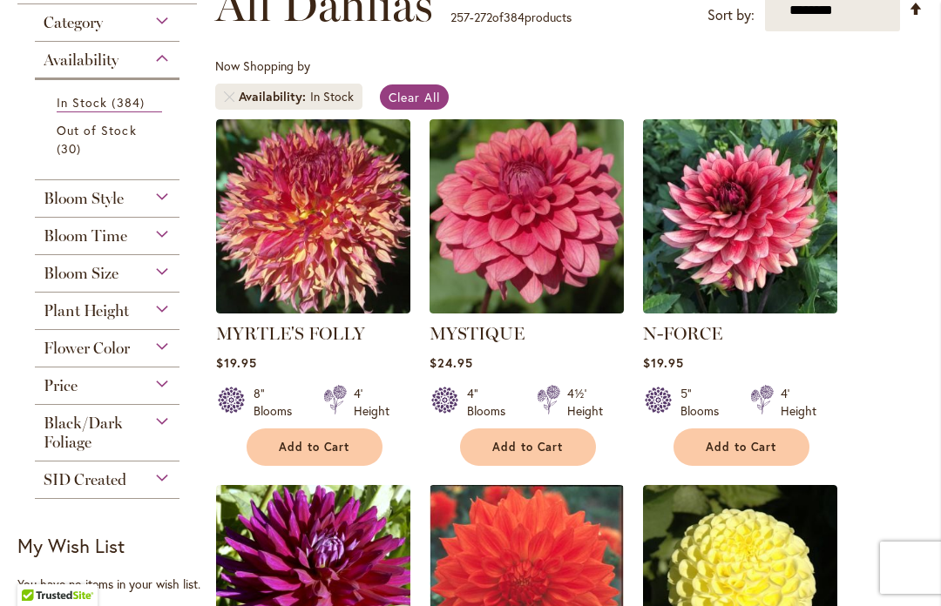
click at [307, 448] on span "Add to Cart" at bounding box center [314, 447] width 71 height 15
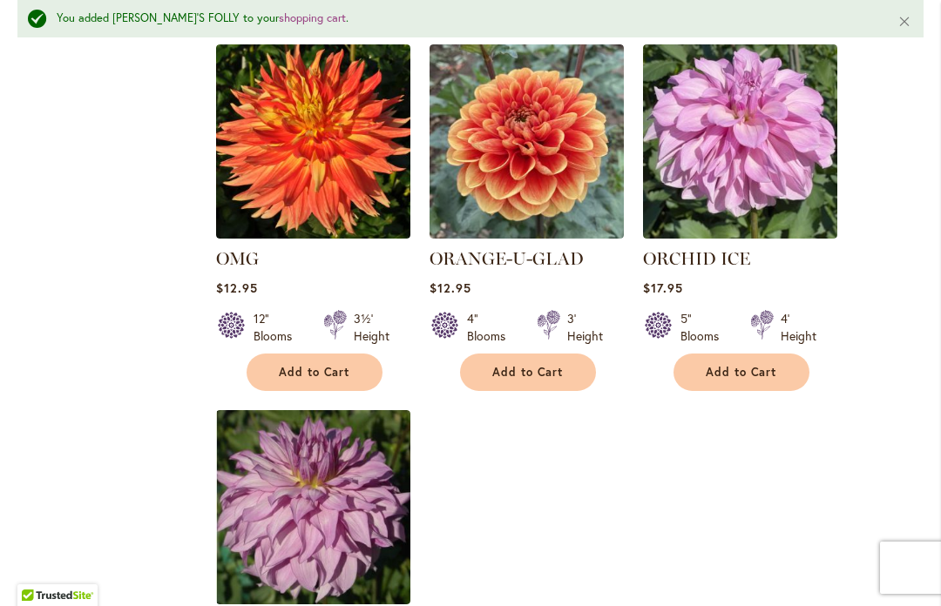
scroll to position [1942, 0]
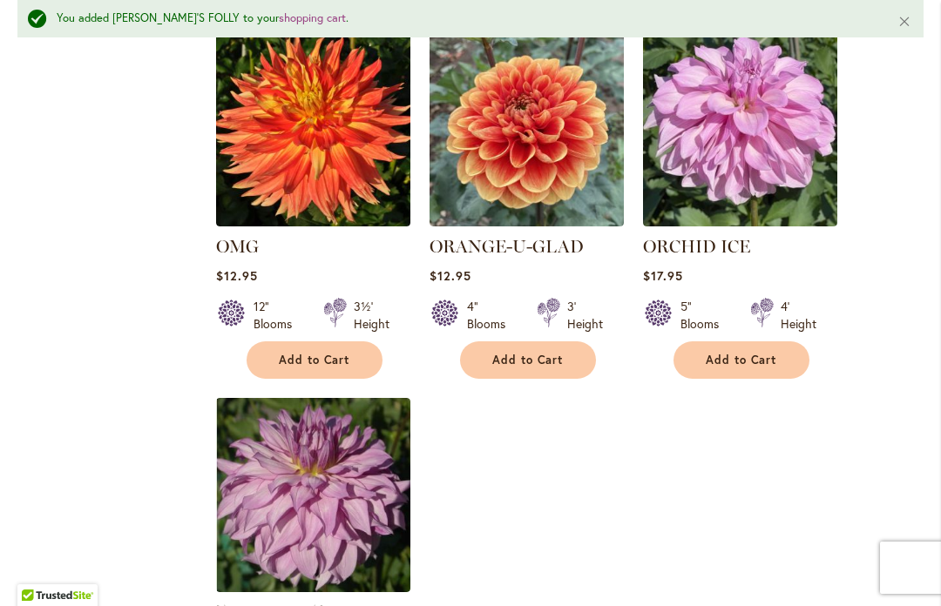
click at [303, 357] on span "Add to Cart" at bounding box center [314, 360] width 71 height 15
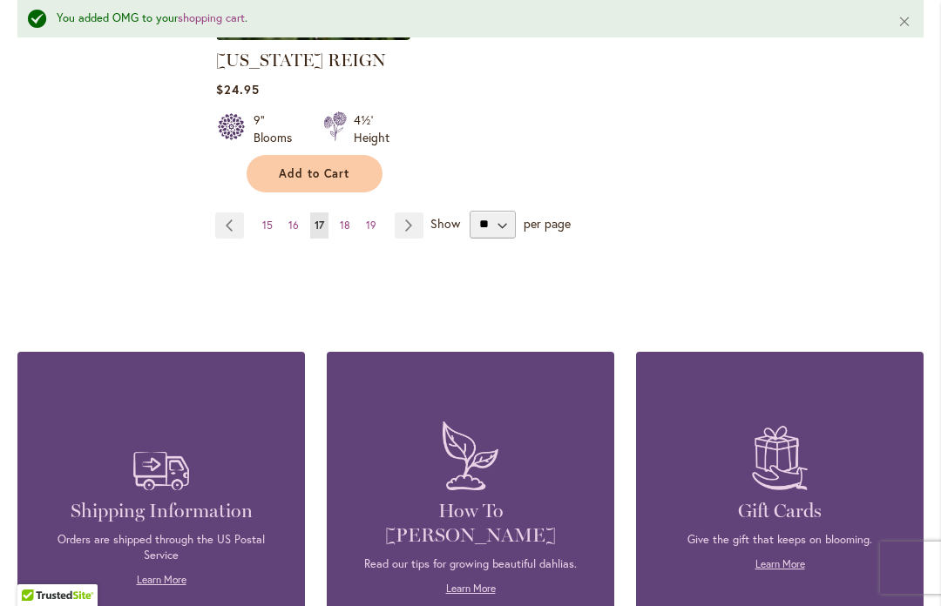
scroll to position [2505, 0]
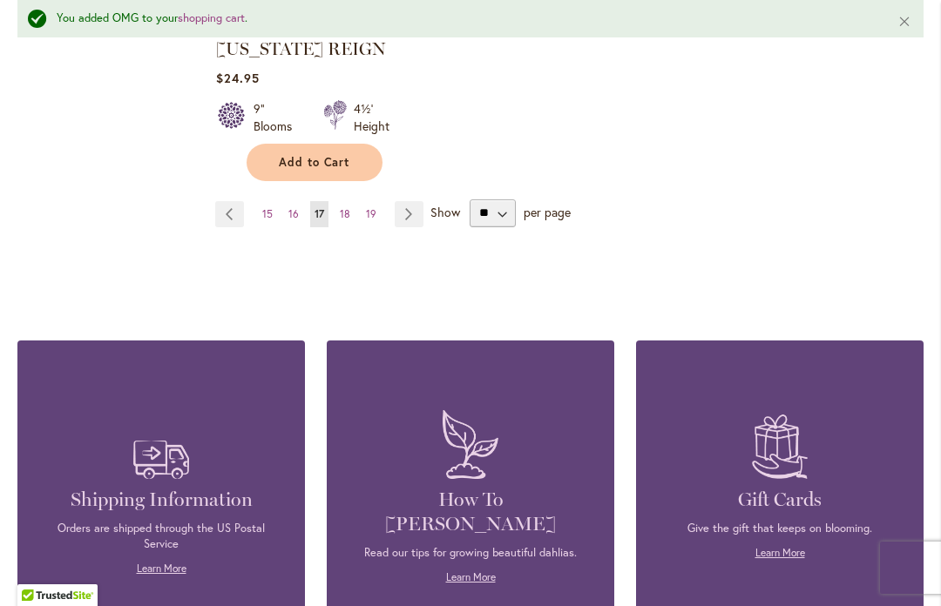
click at [409, 210] on link "Page Next" at bounding box center [409, 214] width 29 height 26
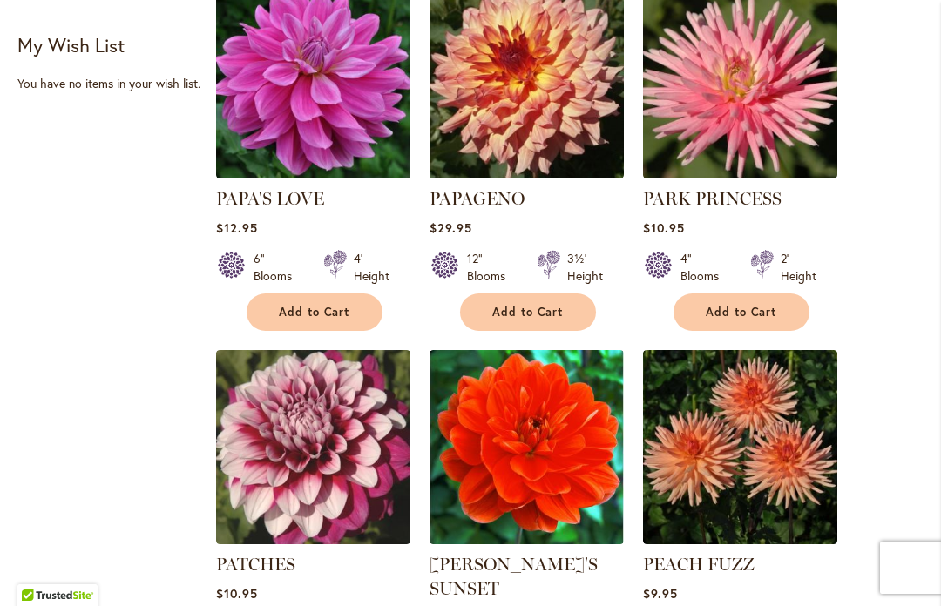
scroll to position [842, 0]
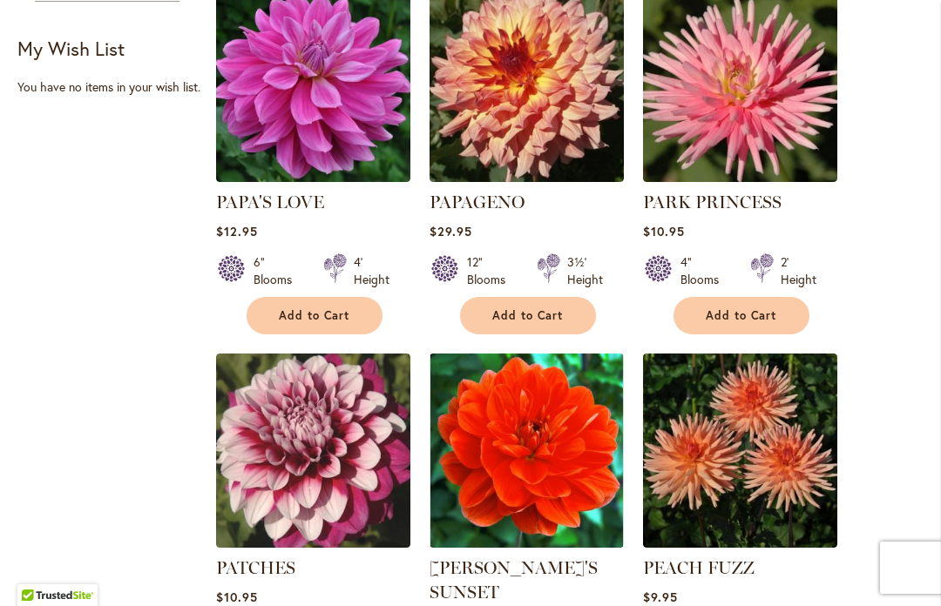
click at [733, 313] on span "Add to Cart" at bounding box center [741, 315] width 71 height 15
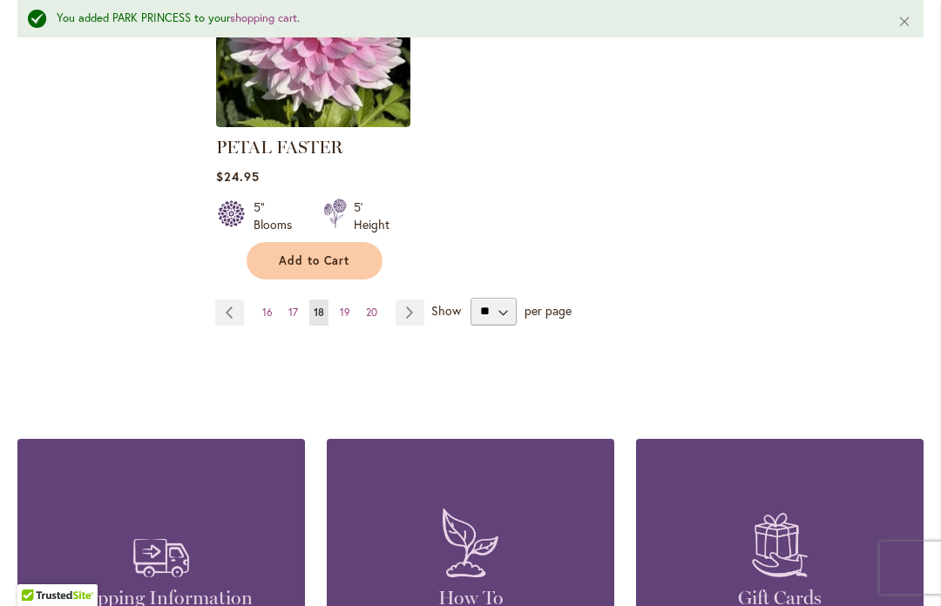
scroll to position [2483, 0]
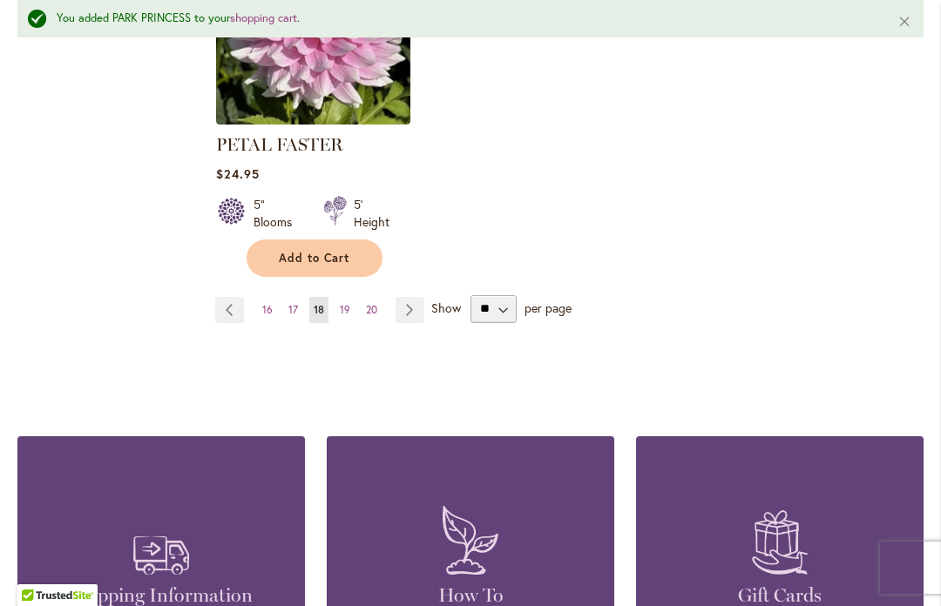
click at [409, 297] on link "Page Next" at bounding box center [409, 310] width 29 height 26
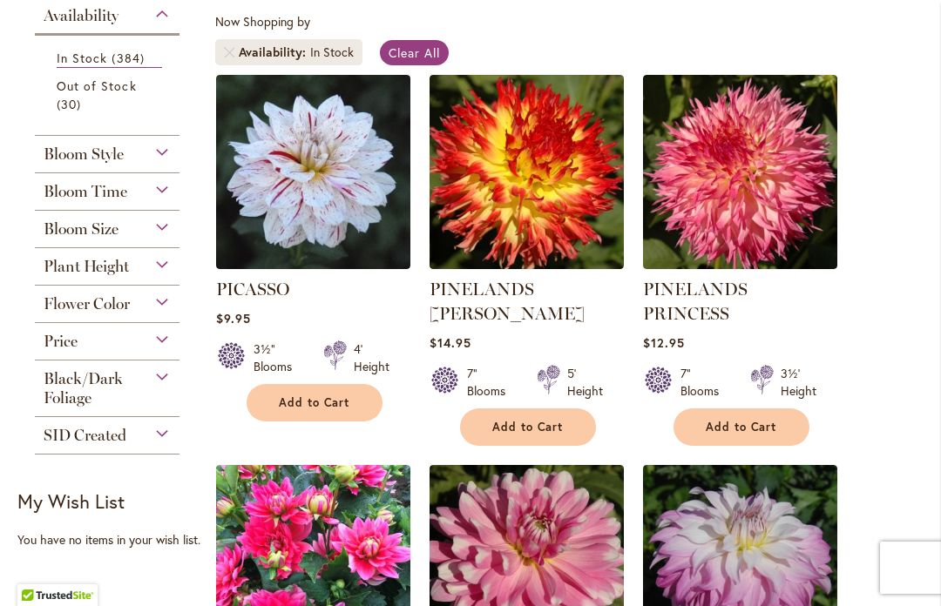
scroll to position [389, 0]
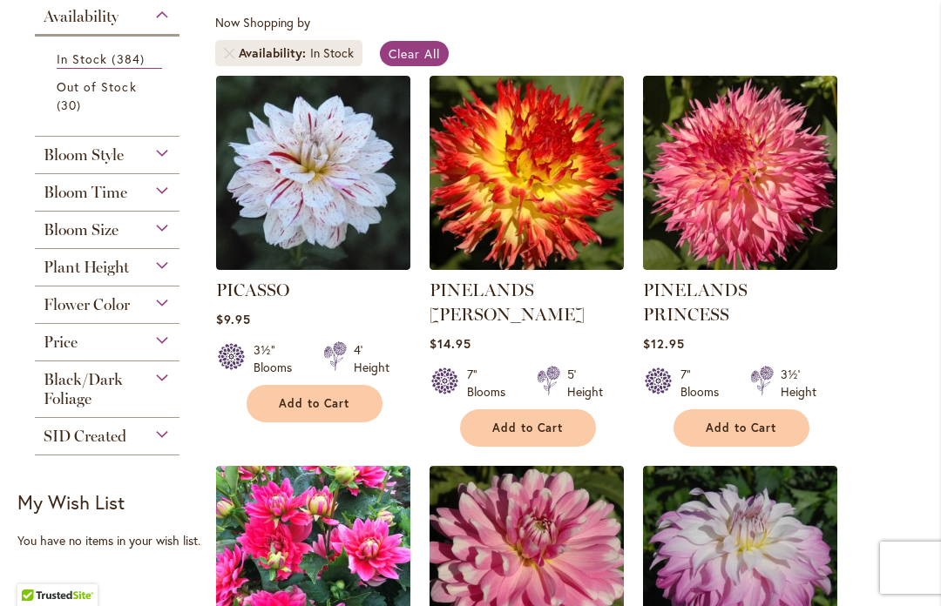
click at [516, 421] on span "Add to Cart" at bounding box center [527, 428] width 71 height 15
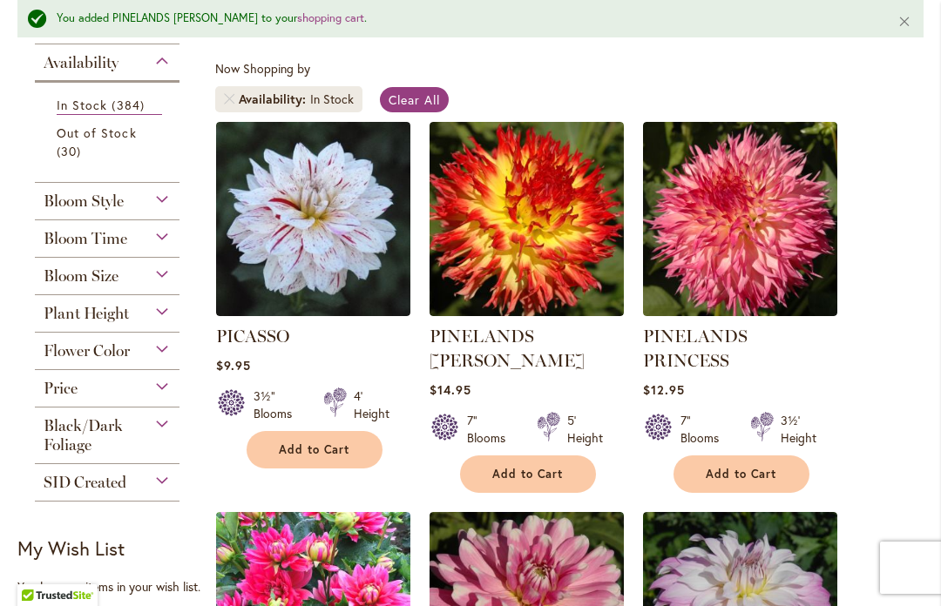
click at [735, 467] on span "Add to Cart" at bounding box center [741, 474] width 71 height 15
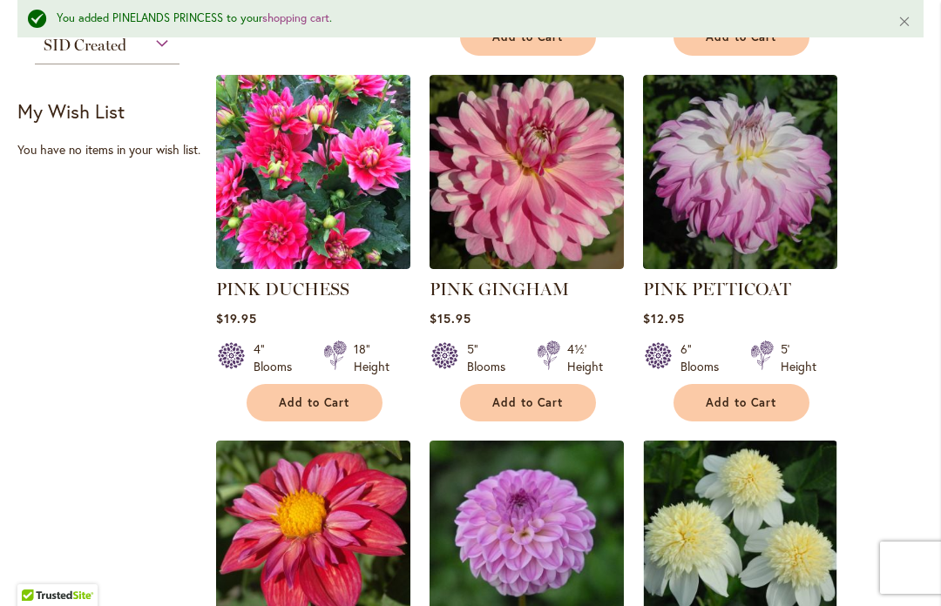
scroll to position [828, 0]
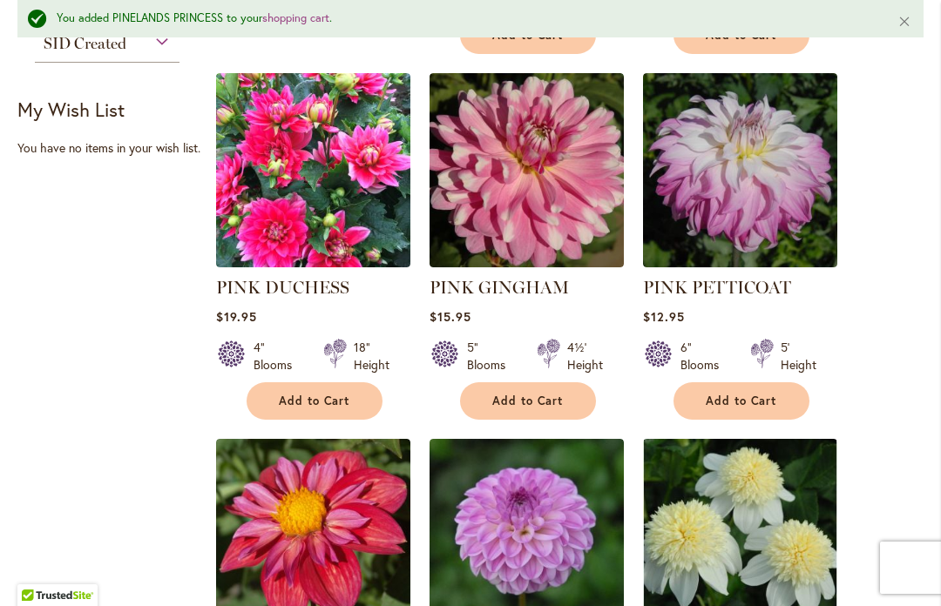
click at [294, 183] on img at bounding box center [313, 170] width 194 height 194
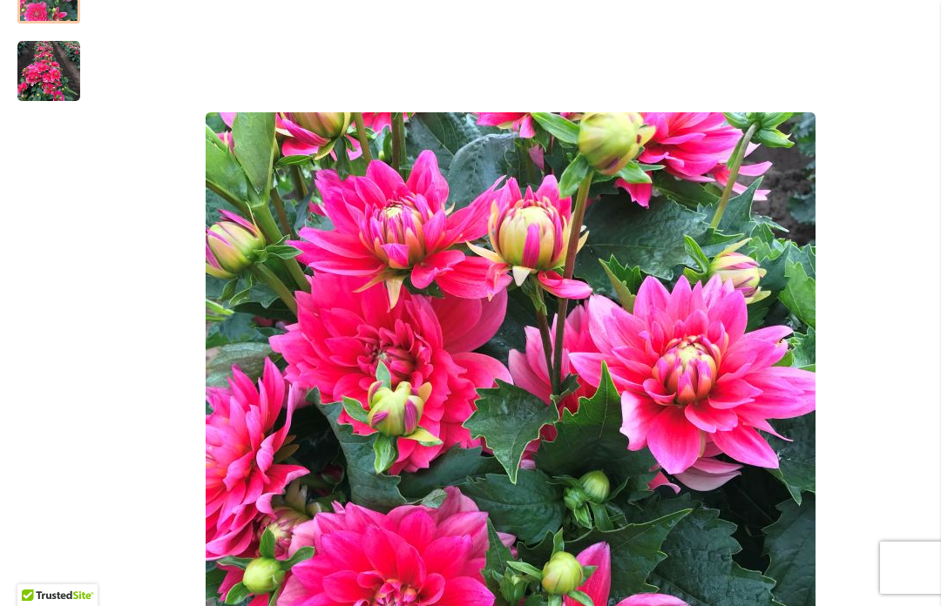
scroll to position [344, 0]
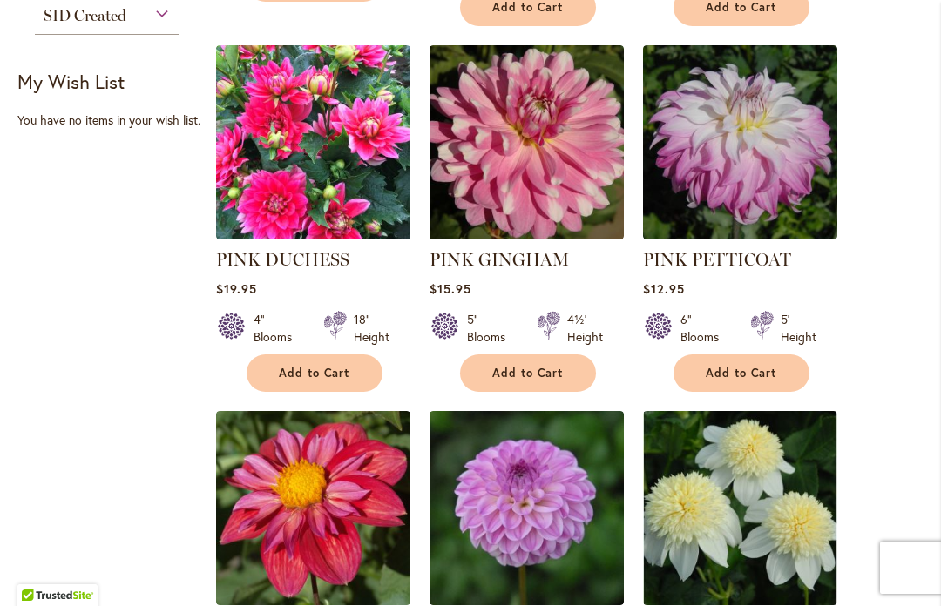
scroll to position [822, 0]
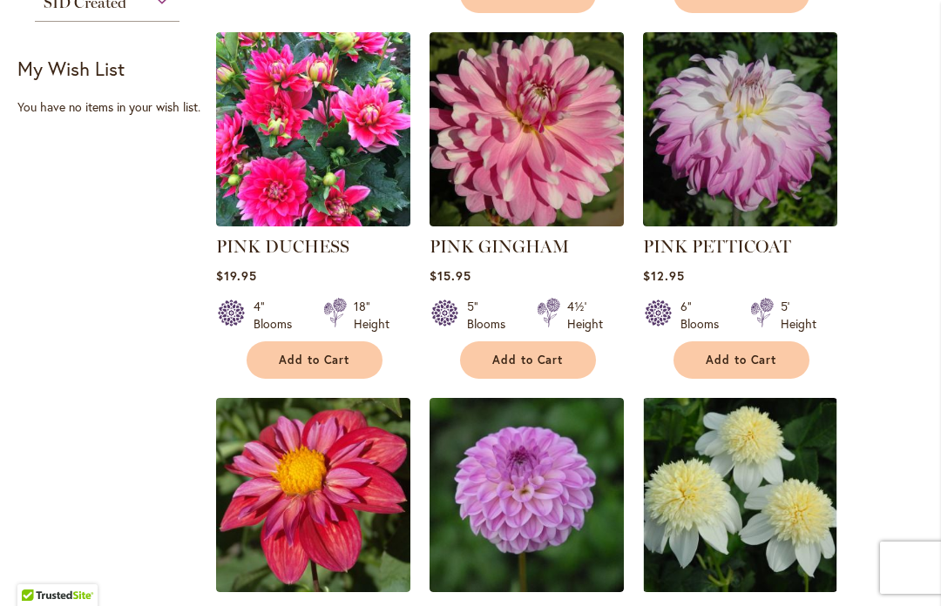
click at [300, 353] on span "Add to Cart" at bounding box center [314, 360] width 71 height 15
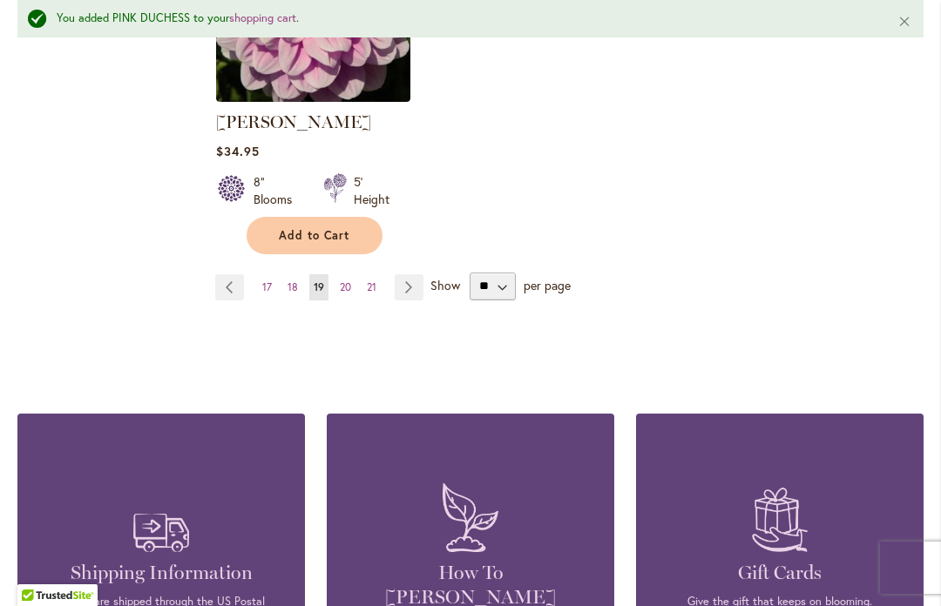
scroll to position [2477, 0]
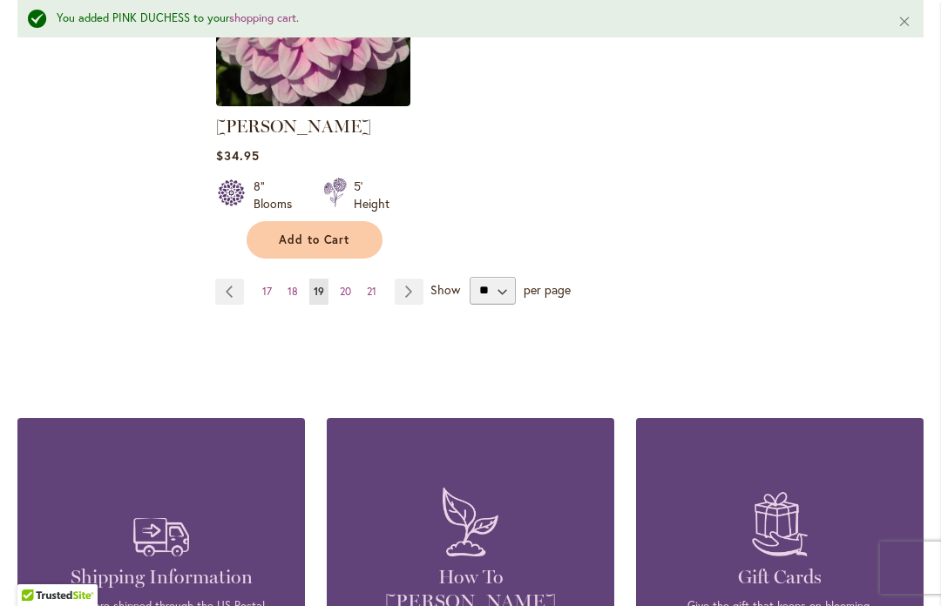
click at [412, 279] on link "Page Next" at bounding box center [409, 292] width 29 height 26
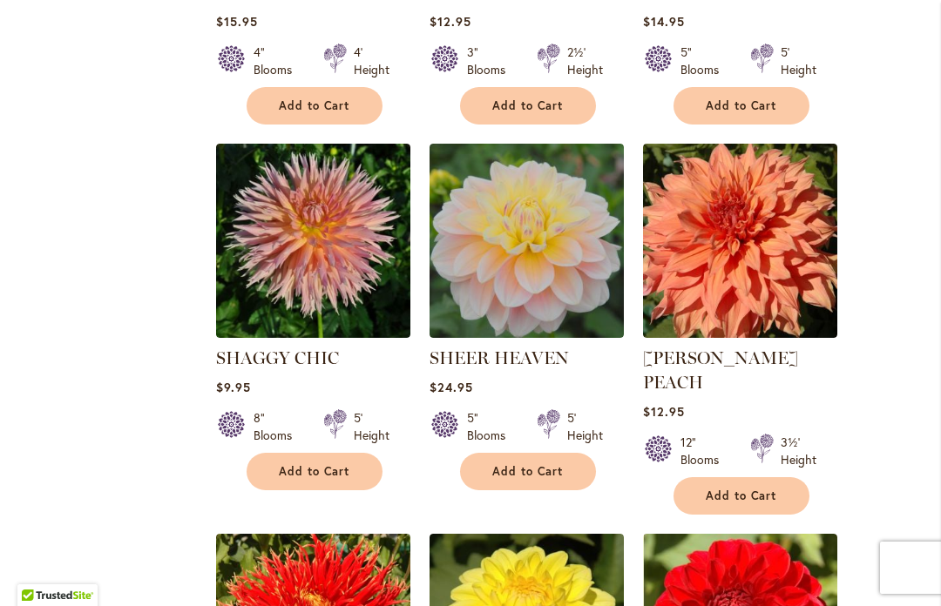
scroll to position [1423, 0]
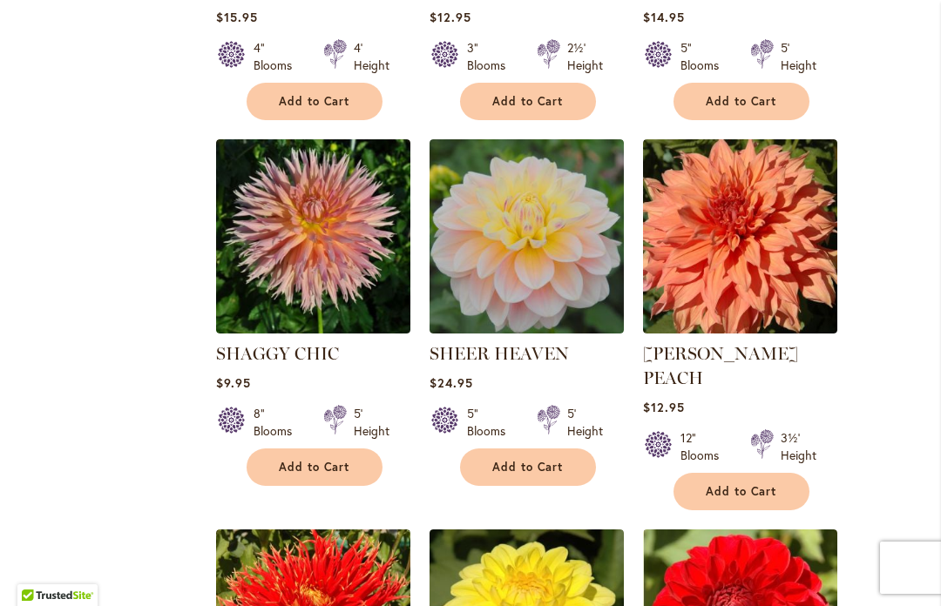
click at [314, 473] on span "Add to Cart" at bounding box center [314, 467] width 71 height 15
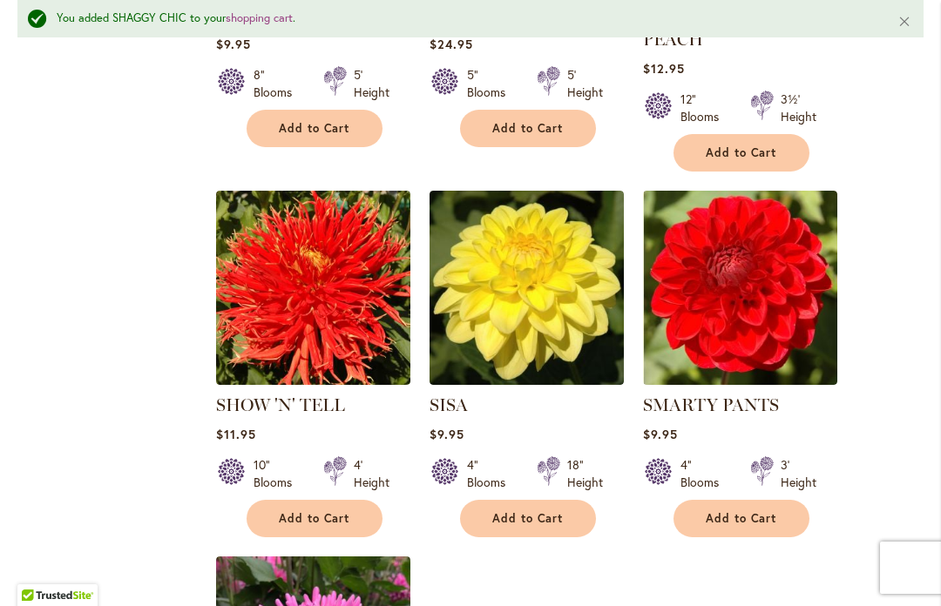
scroll to position [1810, 0]
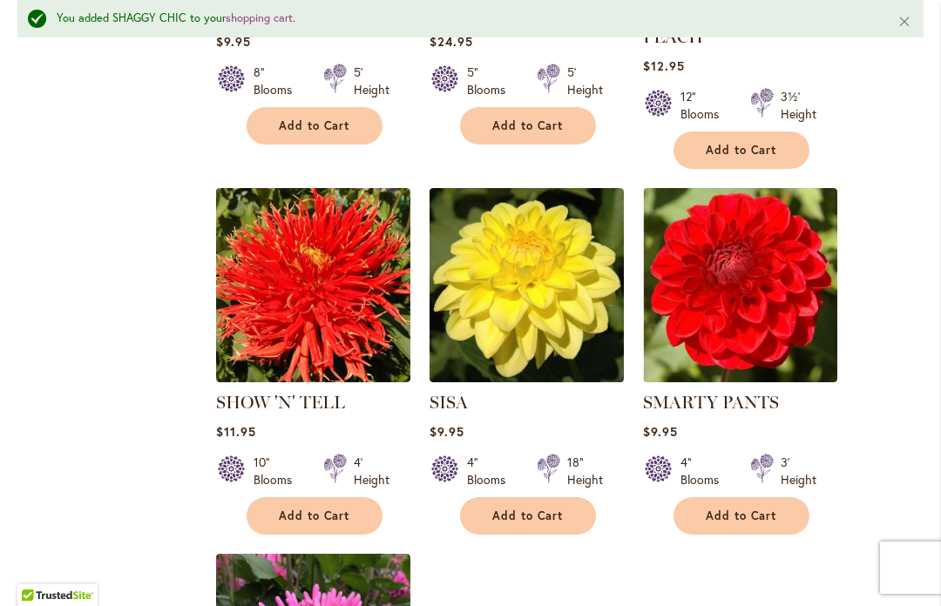
click at [296, 497] on button "Add to Cart" at bounding box center [315, 515] width 136 height 37
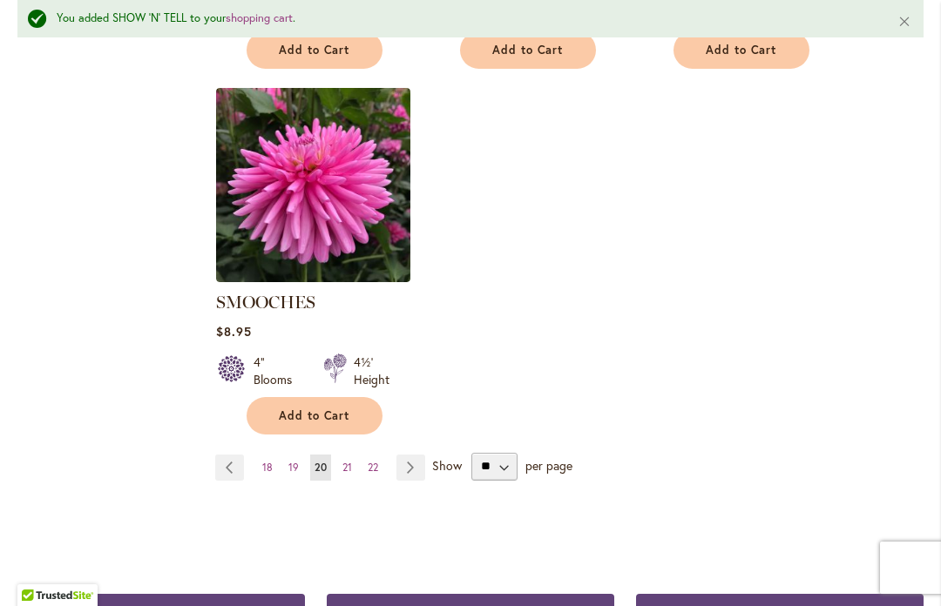
scroll to position [2277, 0]
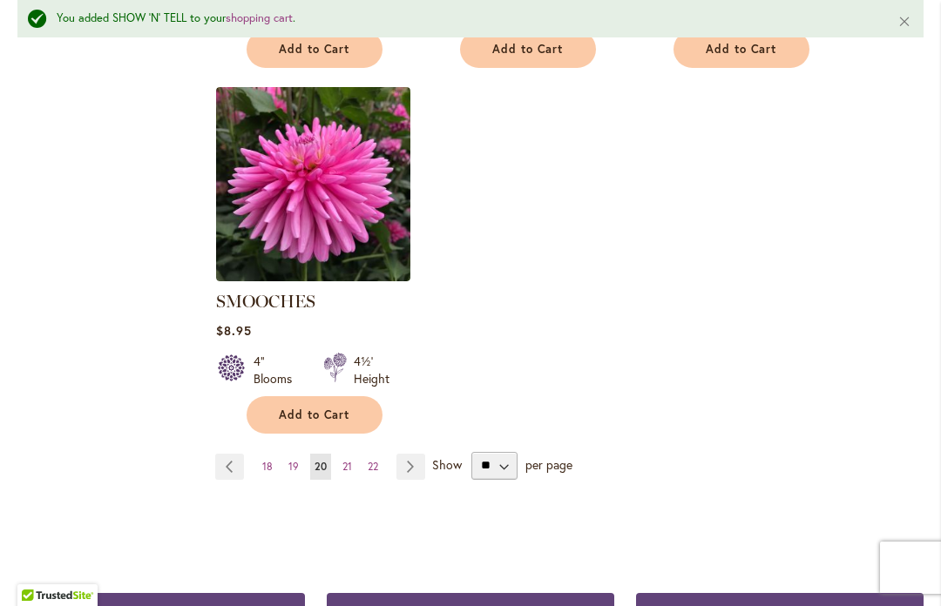
click at [300, 401] on button "Add to Cart" at bounding box center [315, 414] width 136 height 37
click at [412, 454] on link "Page Next" at bounding box center [410, 467] width 29 height 26
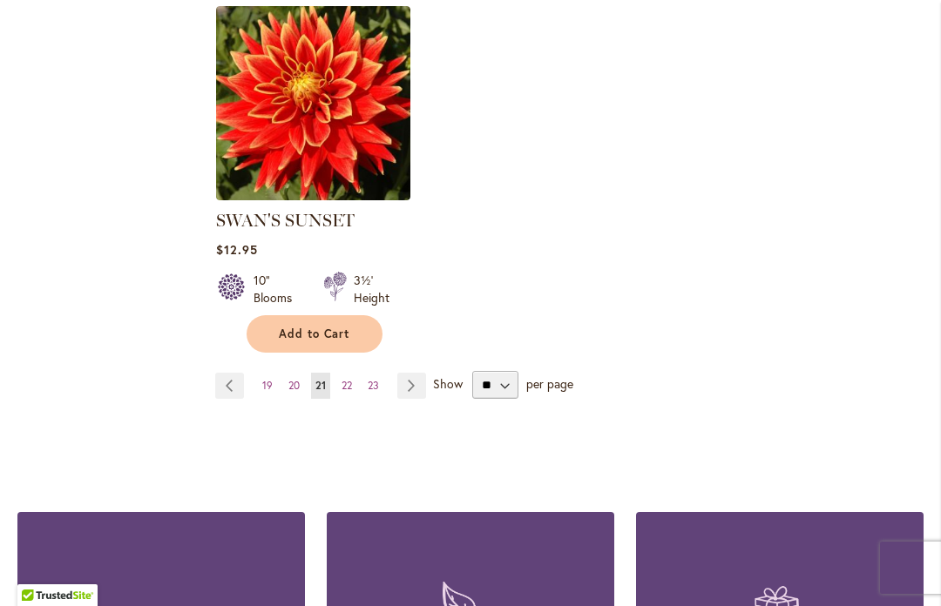
scroll to position [2308, 0]
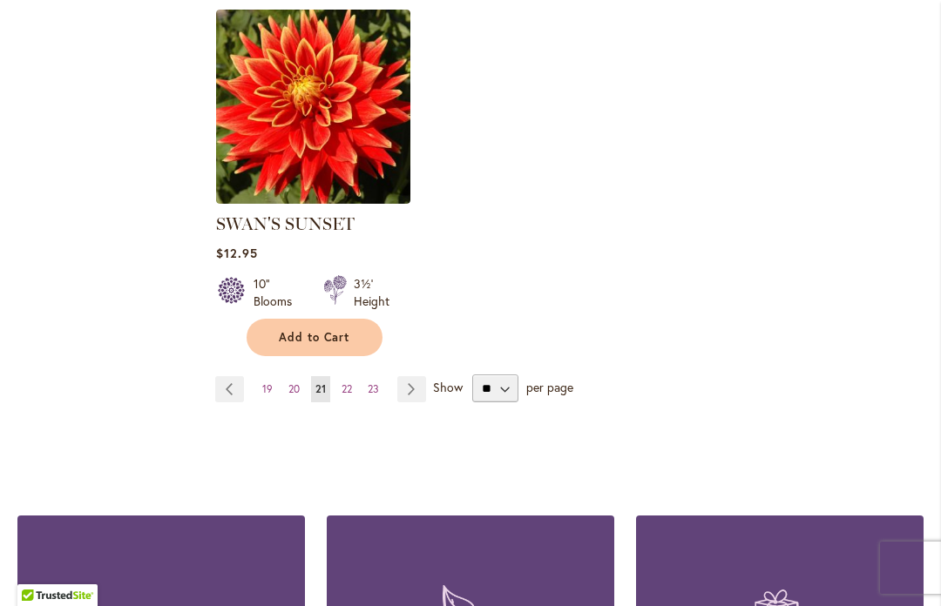
click at [311, 334] on span "Add to Cart" at bounding box center [314, 337] width 71 height 15
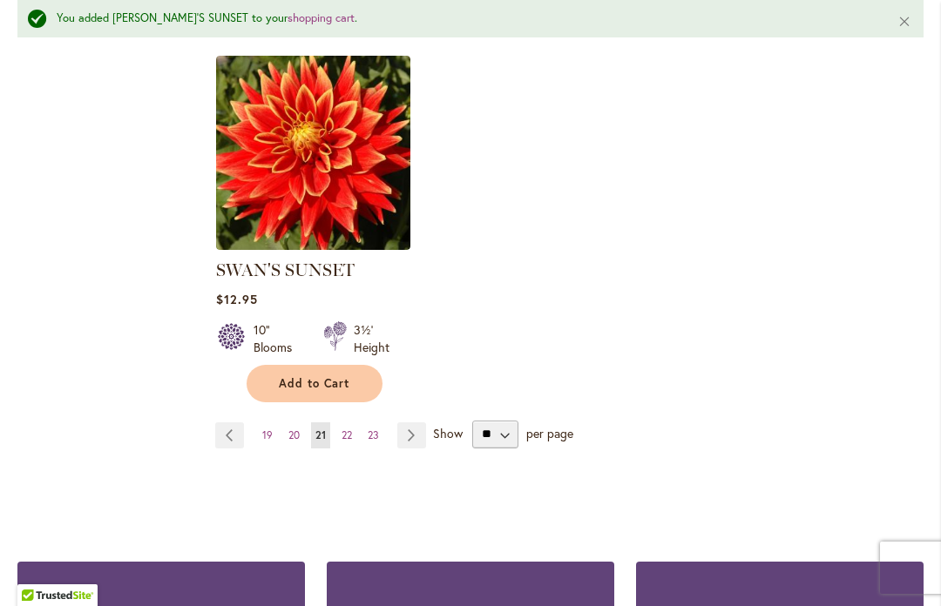
click at [409, 434] on link "Page Next" at bounding box center [411, 435] width 29 height 26
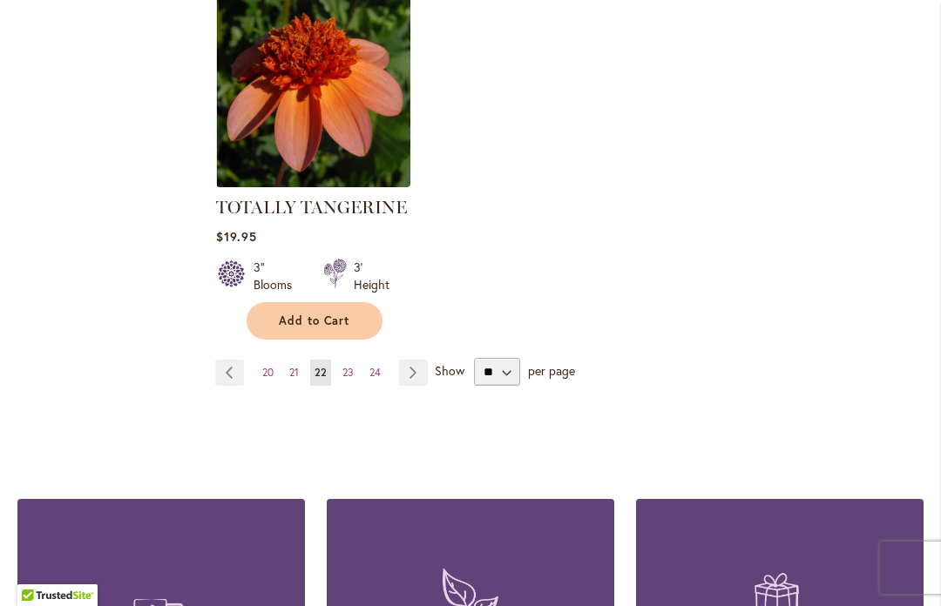
scroll to position [2304, 0]
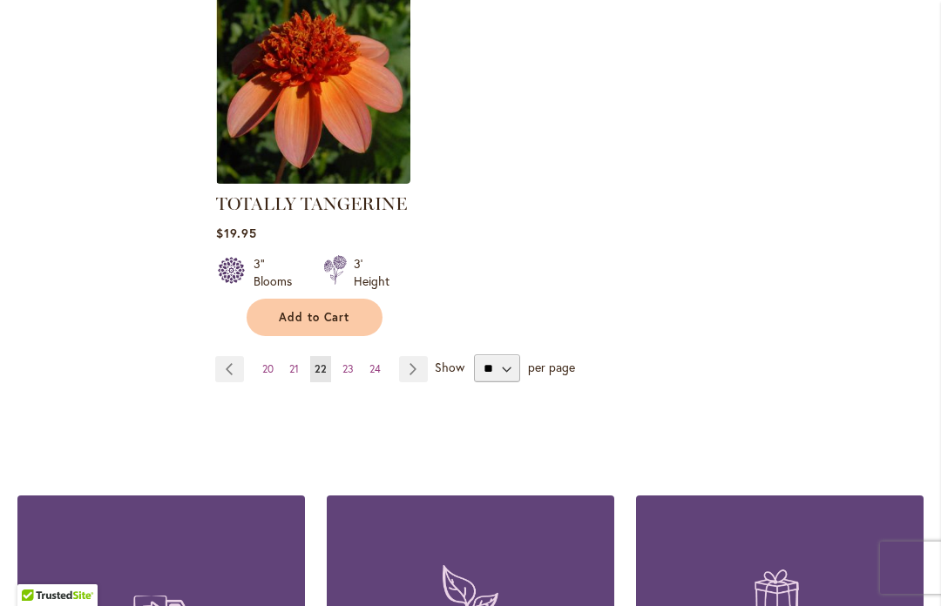
click at [407, 369] on link "Page Next" at bounding box center [413, 369] width 29 height 26
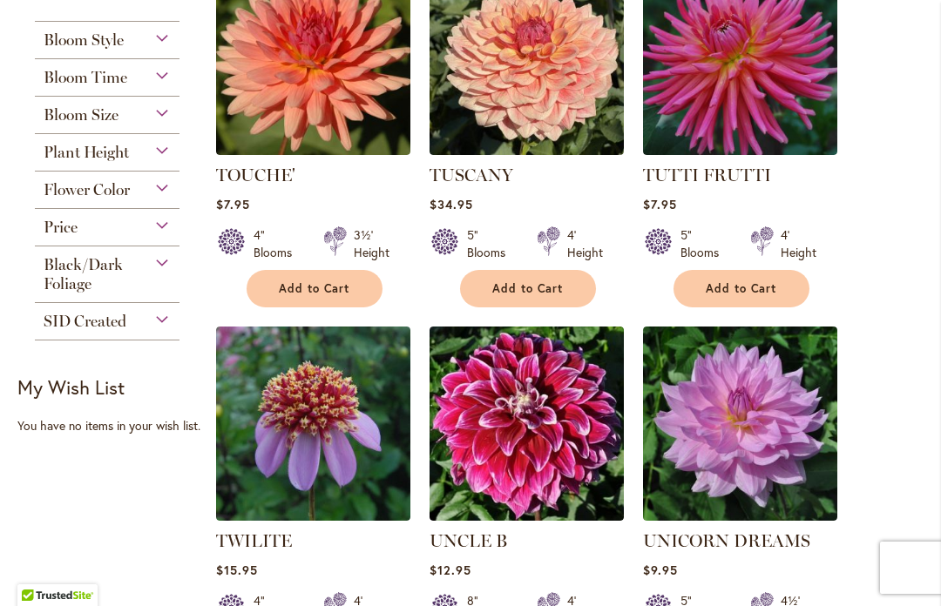
scroll to position [510, 0]
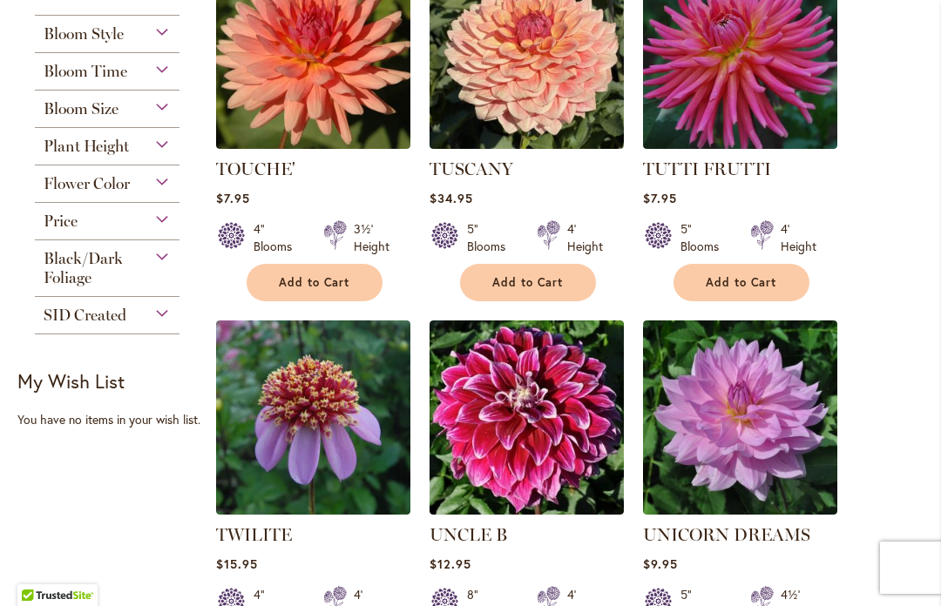
click at [730, 287] on span "Add to Cart" at bounding box center [741, 282] width 71 height 15
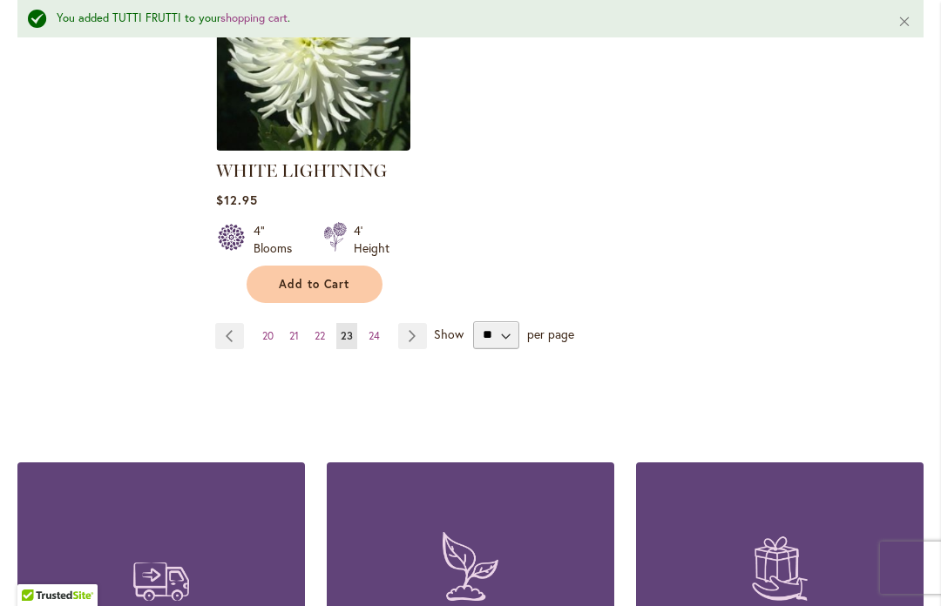
scroll to position [2415, 0]
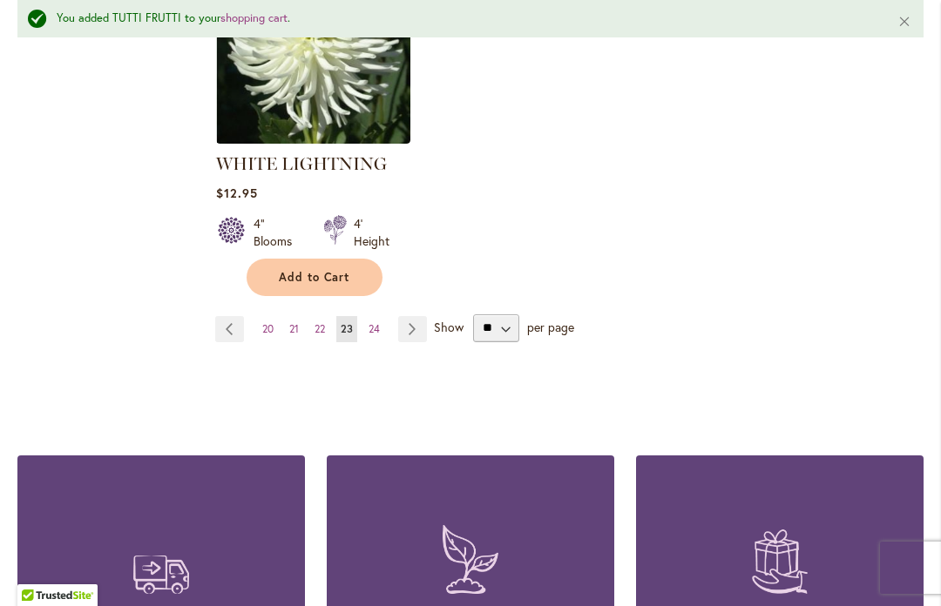
click at [411, 316] on link "Page Next" at bounding box center [412, 329] width 29 height 26
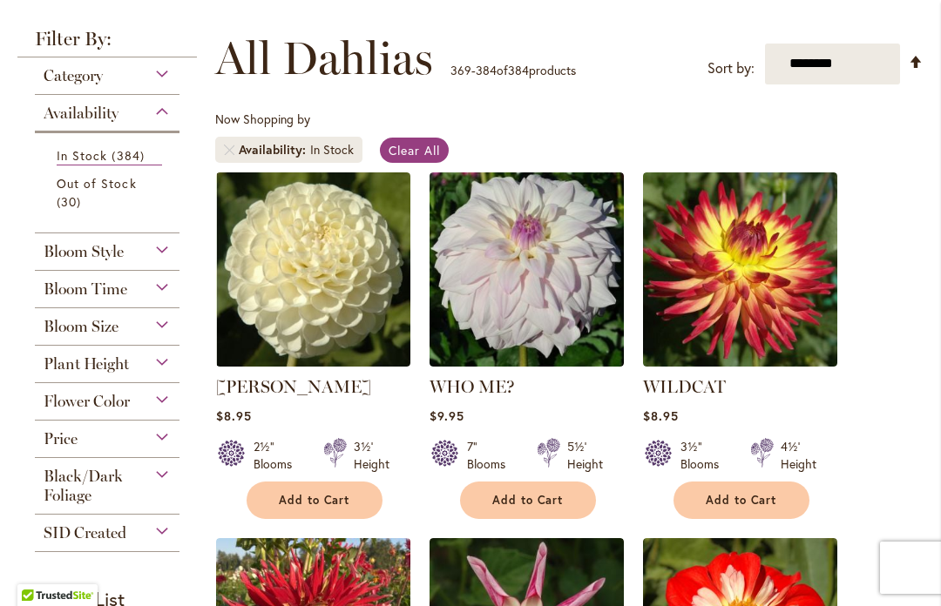
scroll to position [293, 0]
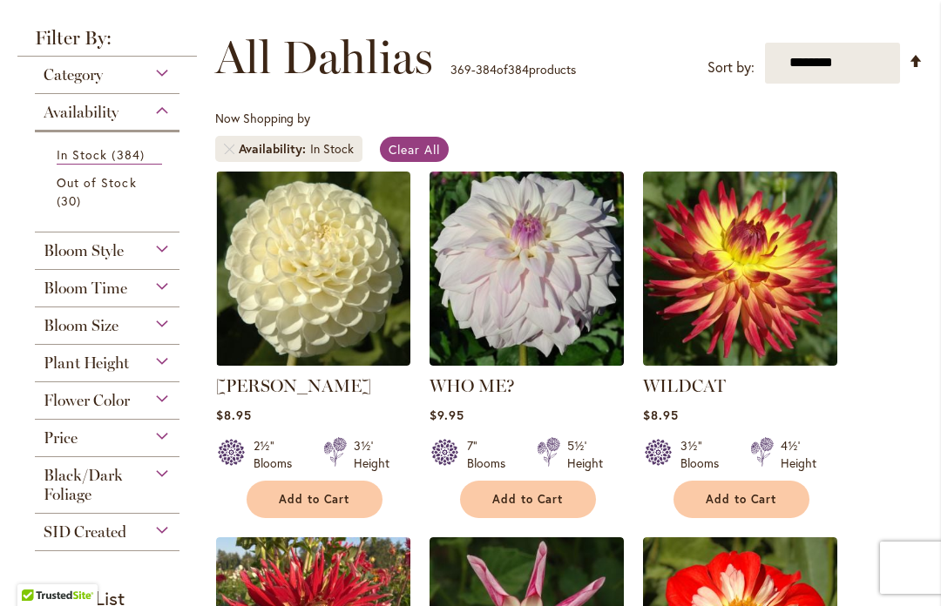
click at [722, 498] on span "Add to Cart" at bounding box center [741, 499] width 71 height 15
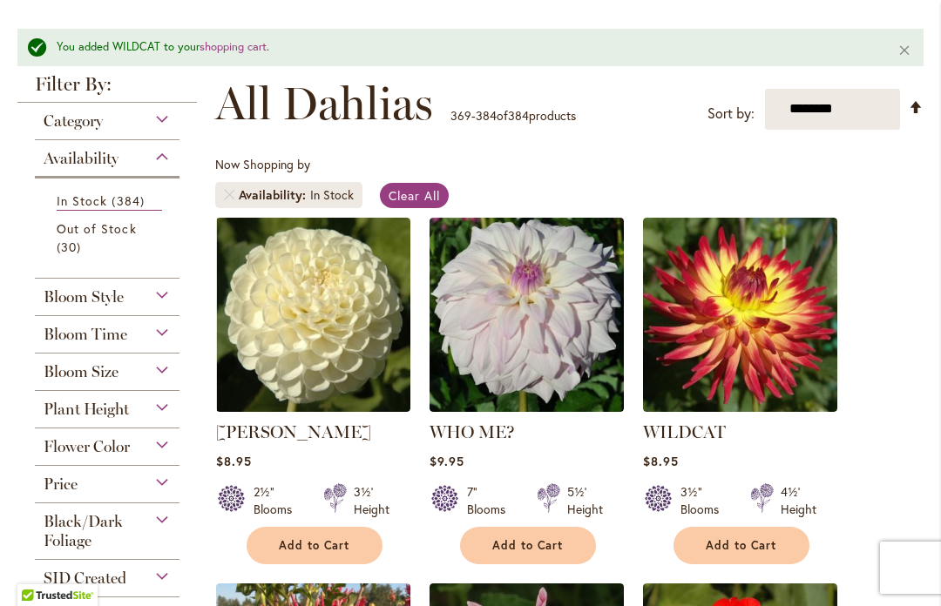
click at [91, 209] on link "In Stock 384 items" at bounding box center [109, 201] width 105 height 19
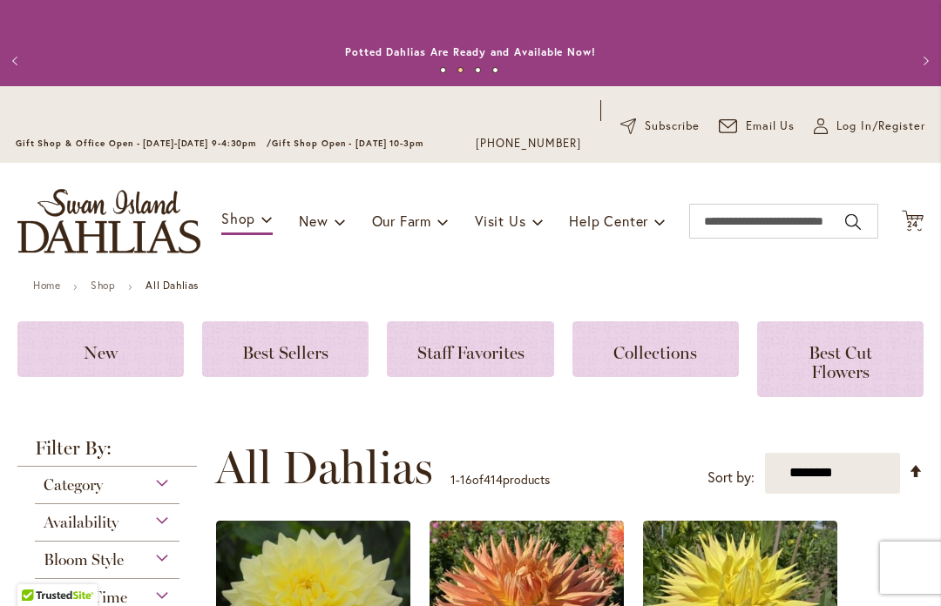
click at [913, 214] on icon "Cart .cls-1 { fill: #231f20; }" at bounding box center [913, 221] width 22 height 22
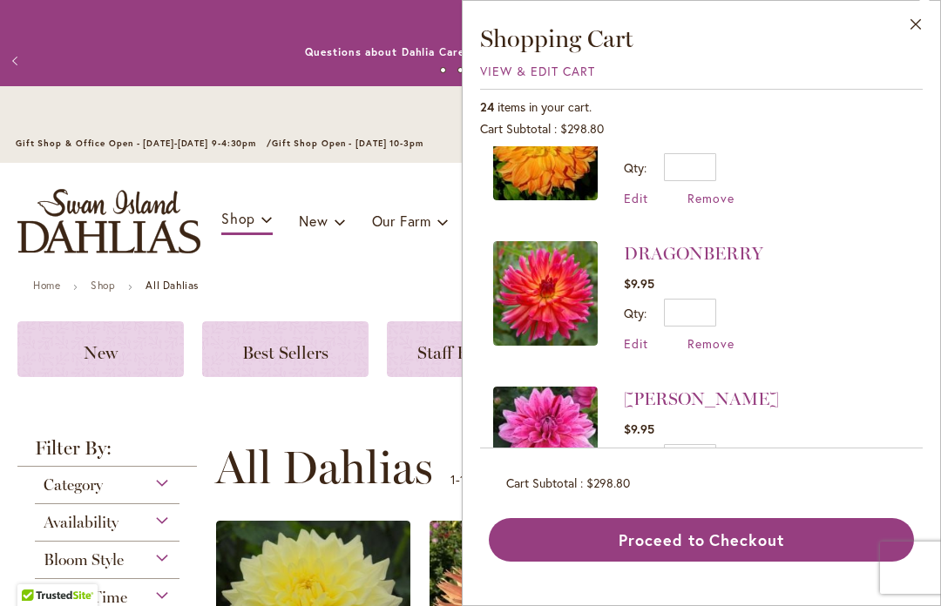
scroll to position [3118, 0]
click at [501, 169] on img at bounding box center [545, 149] width 105 height 105
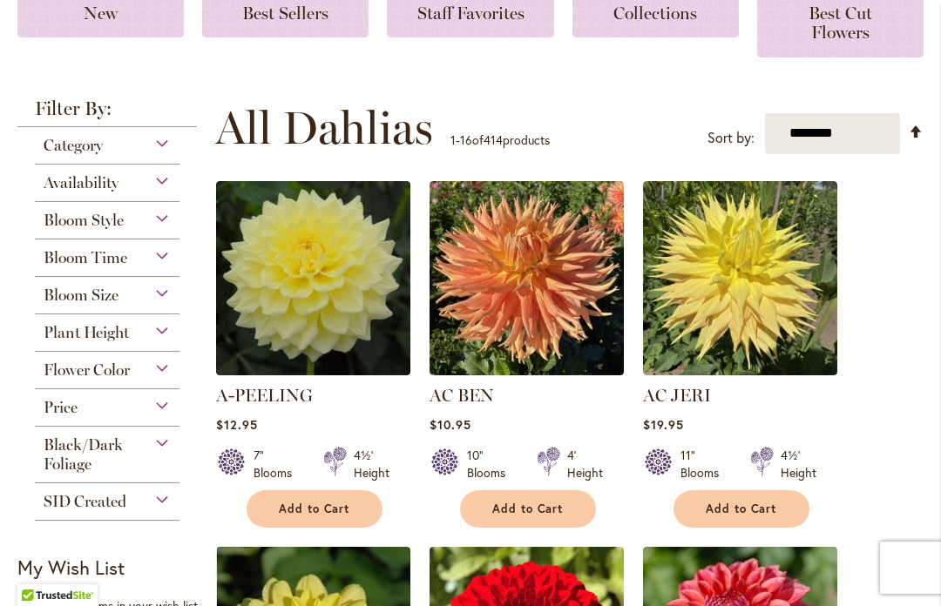
scroll to position [355, 0]
